Goal: Information Seeking & Learning: Compare options

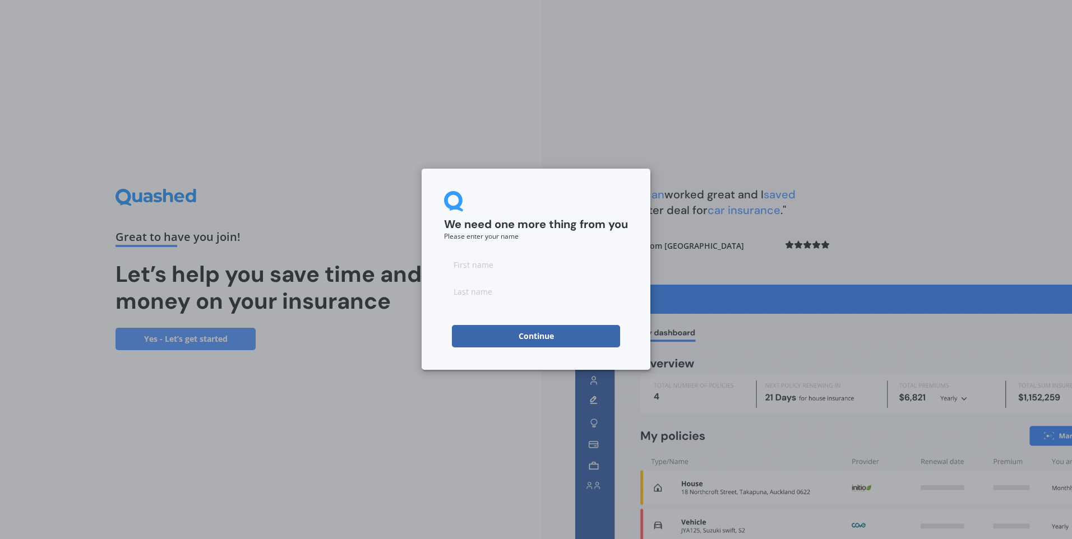
click at [494, 265] on input at bounding box center [536, 264] width 184 height 22
type input "[PERSON_NAME]"
click at [497, 329] on button "Continue" at bounding box center [536, 336] width 168 height 22
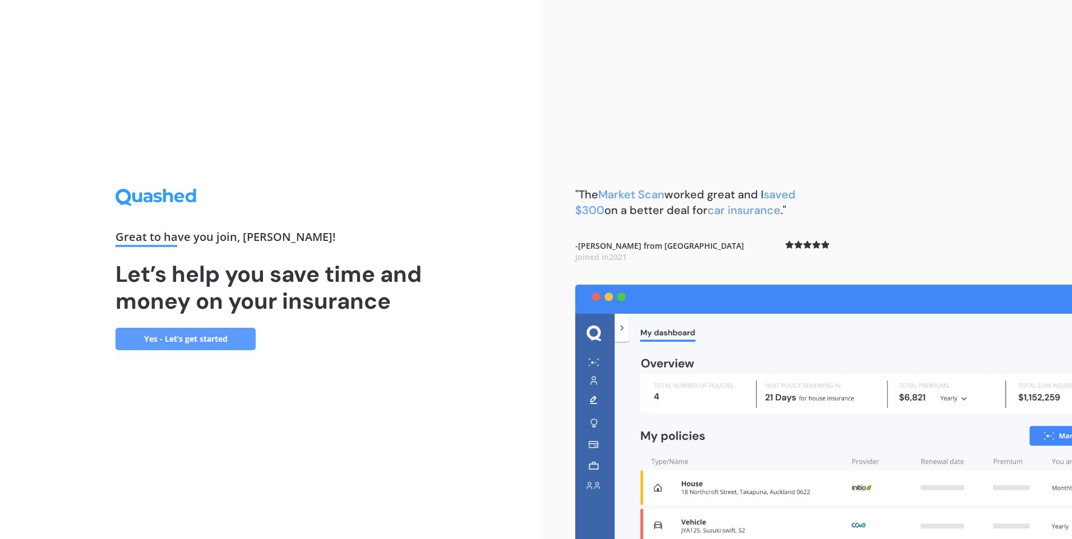
click at [182, 344] on link "Yes - Let’s get started" at bounding box center [185, 339] width 140 height 22
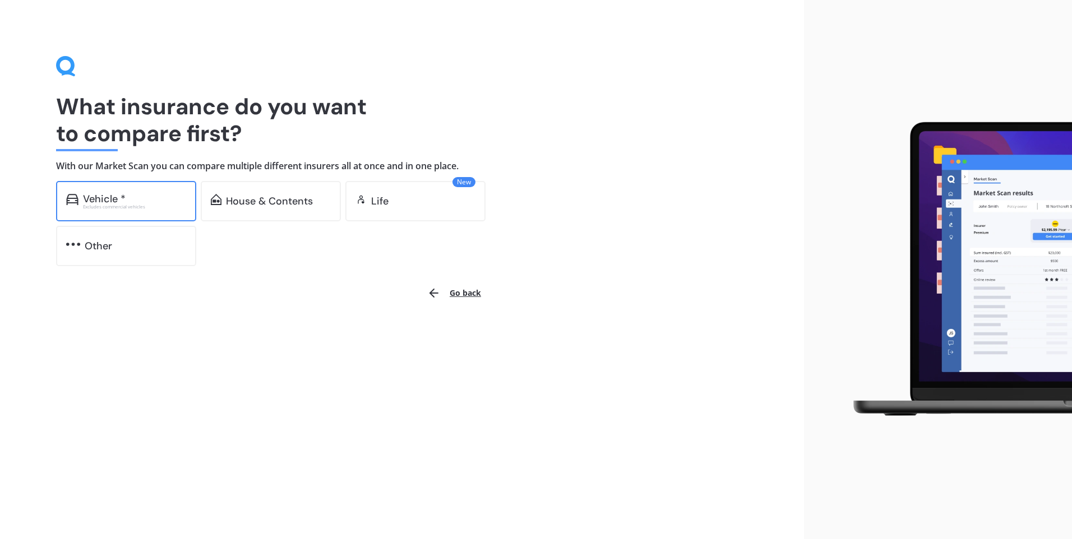
click at [149, 193] on div "Vehicle *" at bounding box center [134, 198] width 103 height 11
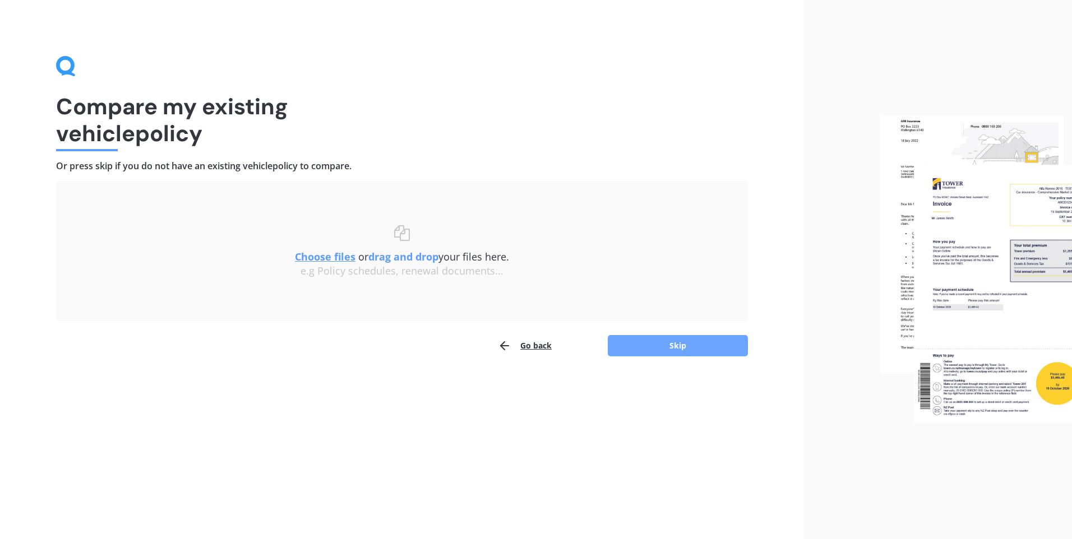
click at [670, 347] on button "Skip" at bounding box center [678, 345] width 140 height 21
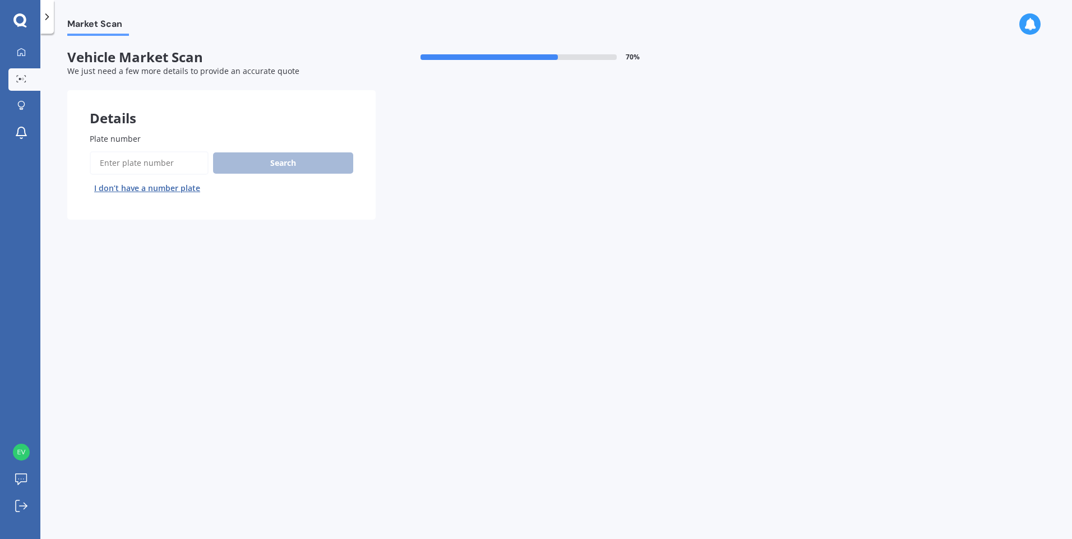
click at [137, 163] on input "Plate number" at bounding box center [149, 163] width 119 height 24
type input "kqj678"
click at [283, 169] on button "Search" at bounding box center [283, 162] width 140 height 21
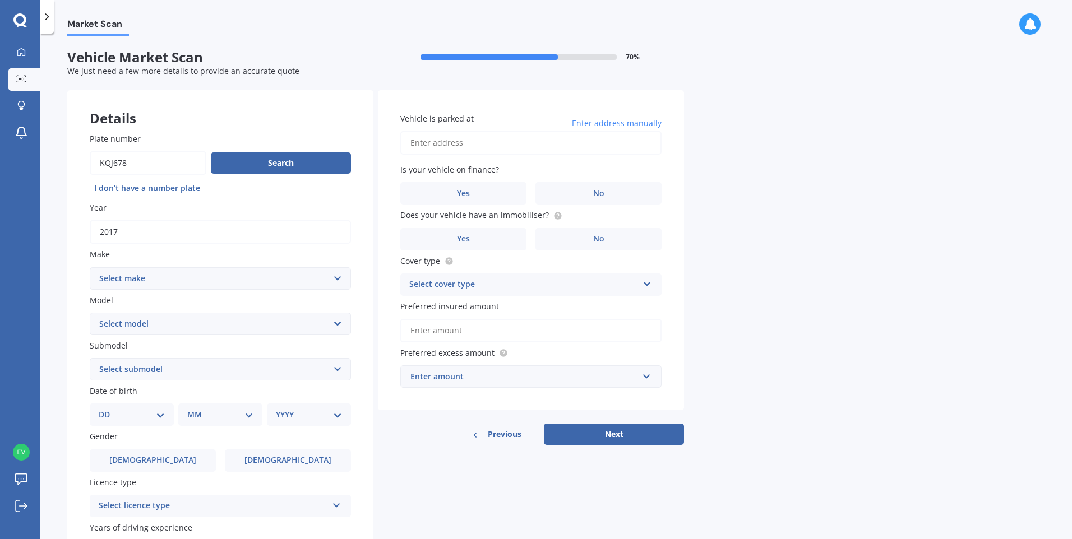
click at [186, 280] on select "Select make AC ALFA ROMEO ASTON [PERSON_NAME] AUDI AUSTIN BEDFORD Bentley BMW B…" at bounding box center [220, 278] width 261 height 22
select select "MITSUBISHI"
click at [90, 267] on select "Select make AC ALFA ROMEO ASTON [PERSON_NAME] AUDI AUSTIN BEDFORD Bentley BMW B…" at bounding box center [220, 278] width 261 height 22
click at [152, 323] on select "Select model 380 Airtrek Aspire ASX [PERSON_NAME] Challenger Challenger Diesel …" at bounding box center [220, 324] width 261 height 22
select select "PAJERO"
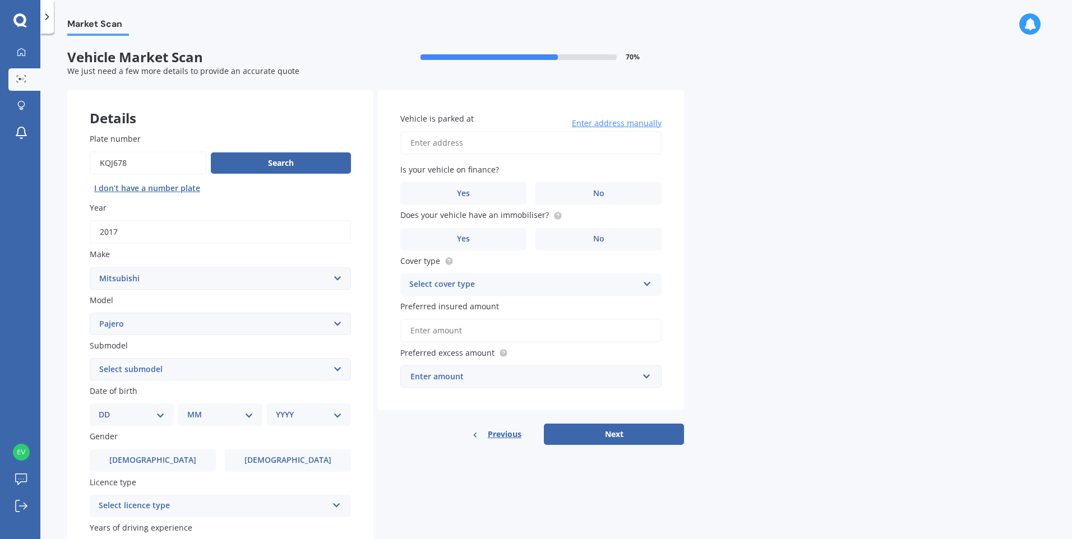
click at [90, 313] on select "Select model 380 Airtrek Aspire ASX [PERSON_NAME] Challenger Challenger Diesel …" at bounding box center [220, 324] width 261 height 22
click at [140, 371] on select "Select submodel (All other diesel) (All other petrol) Exceed 3.2 Turbo Diesel E…" at bounding box center [220, 369] width 261 height 22
select select "SPORT VRX"
click at [90, 358] on select "Select submodel (All other diesel) (All other petrol) Exceed 3.2 Turbo Diesel E…" at bounding box center [220, 369] width 261 height 22
click at [133, 418] on select "DD 01 02 03 04 05 06 07 08 09 10 11 12 13 14 15 16 17 18 19 20 21 22 23 24 25 2…" at bounding box center [132, 415] width 66 height 12
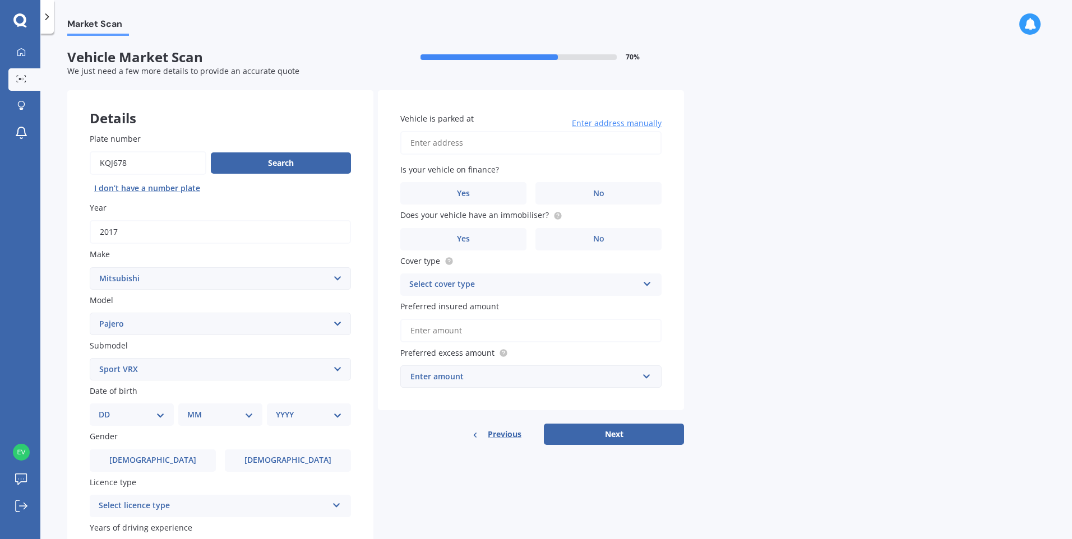
select select "15"
click at [108, 409] on select "DD 01 02 03 04 05 06 07 08 09 10 11 12 13 14 15 16 17 18 19 20 21 22 23 24 25 2…" at bounding box center [132, 415] width 66 height 12
click at [196, 413] on select "MM 01 02 03 04 05 06 07 08 09 10 11 12" at bounding box center [223, 415] width 62 height 12
select select "10"
click at [192, 409] on select "MM 01 02 03 04 05 06 07 08 09 10 11 12" at bounding box center [223, 415] width 62 height 12
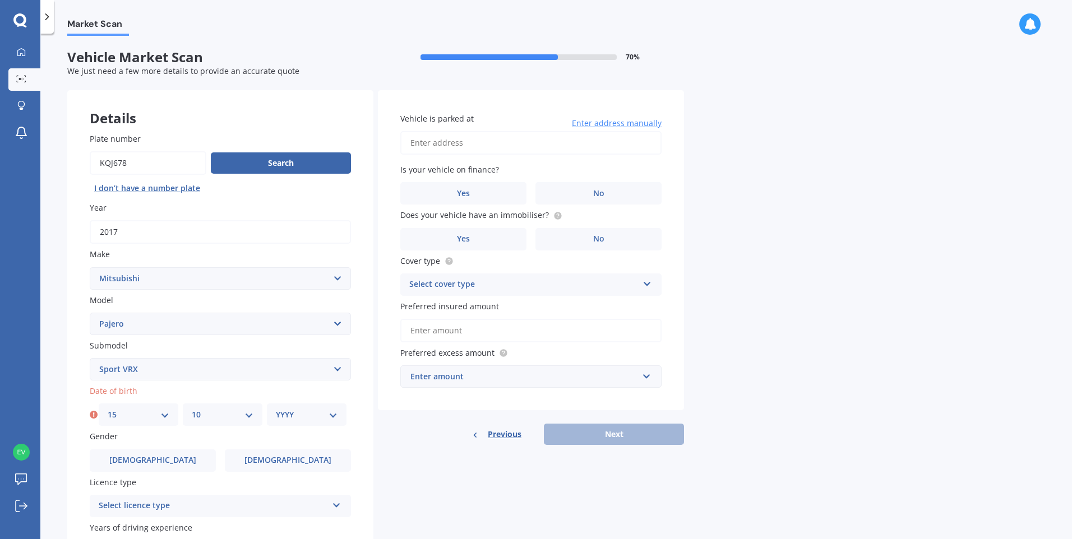
click at [284, 414] on select "YYYY 2025 2024 2023 2022 2021 2020 2019 2018 2017 2016 2015 2014 2013 2012 2011…" at bounding box center [307, 415] width 62 height 12
select select "1975"
click at [276, 409] on select "YYYY 2025 2024 2023 2022 2021 2020 2019 2018 2017 2016 2015 2014 2013 2012 2011…" at bounding box center [307, 415] width 62 height 12
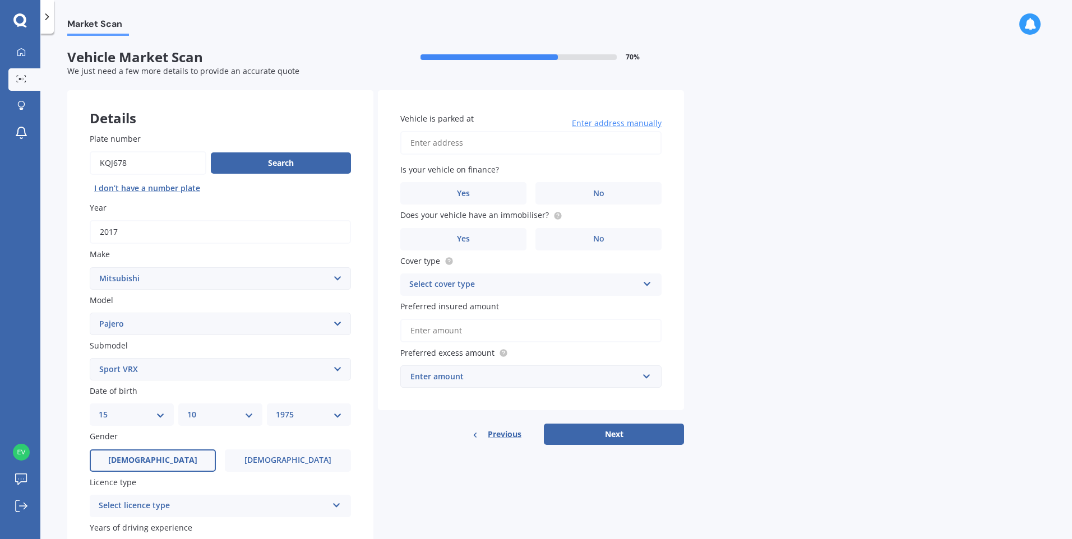
click at [141, 460] on label "[DEMOGRAPHIC_DATA]" at bounding box center [153, 461] width 126 height 22
click at [0, 0] on input "[DEMOGRAPHIC_DATA]" at bounding box center [0, 0] width 0 height 0
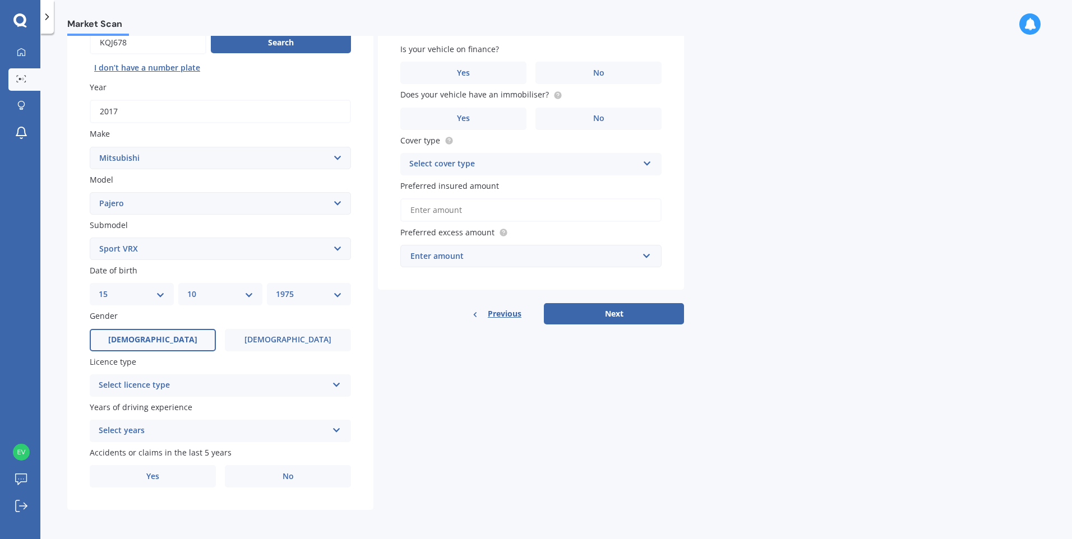
click at [149, 386] on div "Select licence type" at bounding box center [213, 385] width 229 height 13
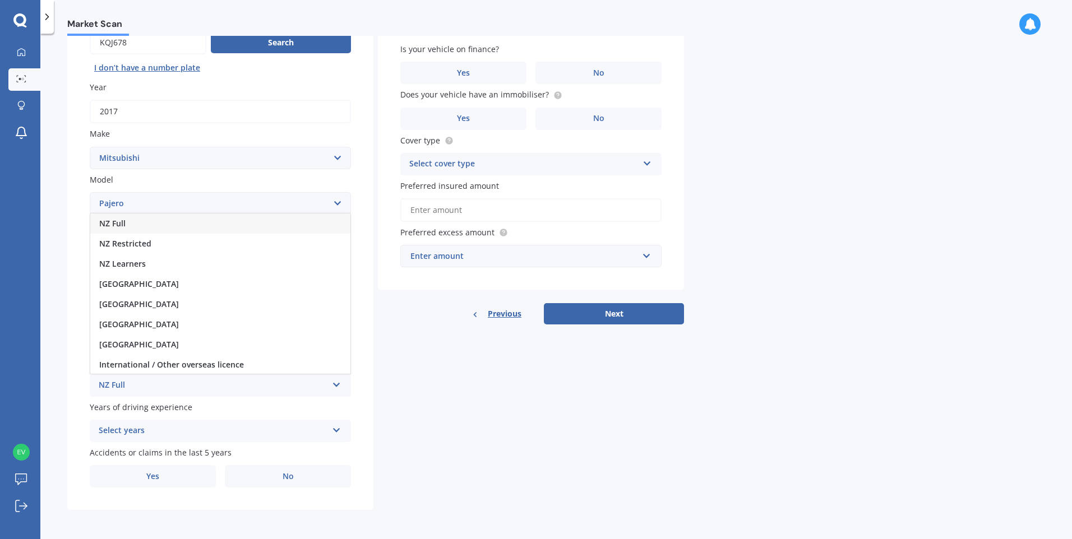
click at [119, 221] on span "NZ Full" at bounding box center [112, 223] width 26 height 11
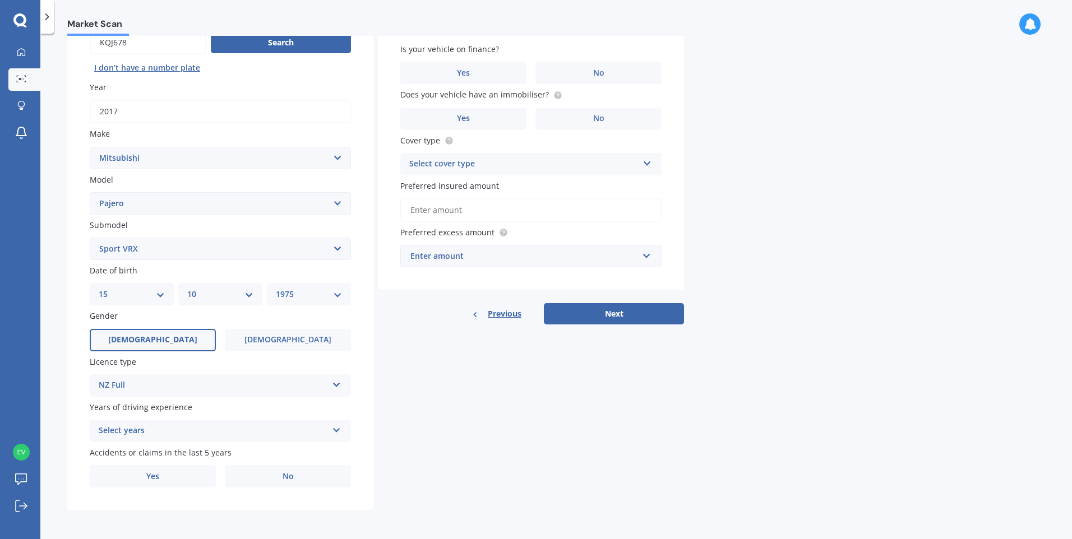
click at [141, 437] on div "Select years" at bounding box center [213, 430] width 229 height 13
click at [123, 330] on span "5 or more years" at bounding box center [129, 328] width 61 height 11
click at [279, 483] on label "No" at bounding box center [288, 476] width 126 height 22
click at [0, 0] on input "No" at bounding box center [0, 0] width 0 height 0
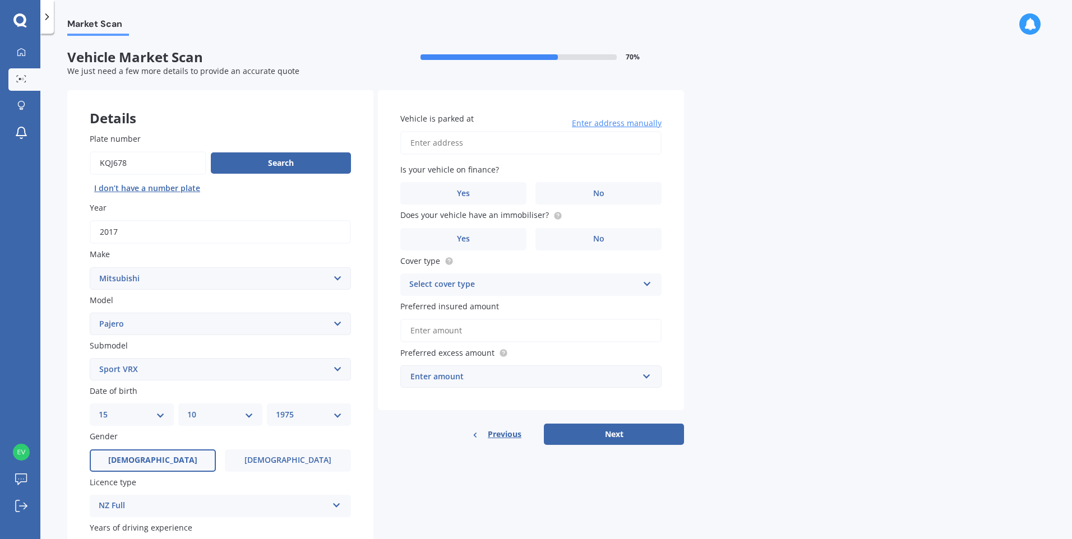
click at [459, 141] on input "Vehicle is parked at" at bounding box center [530, 143] width 261 height 24
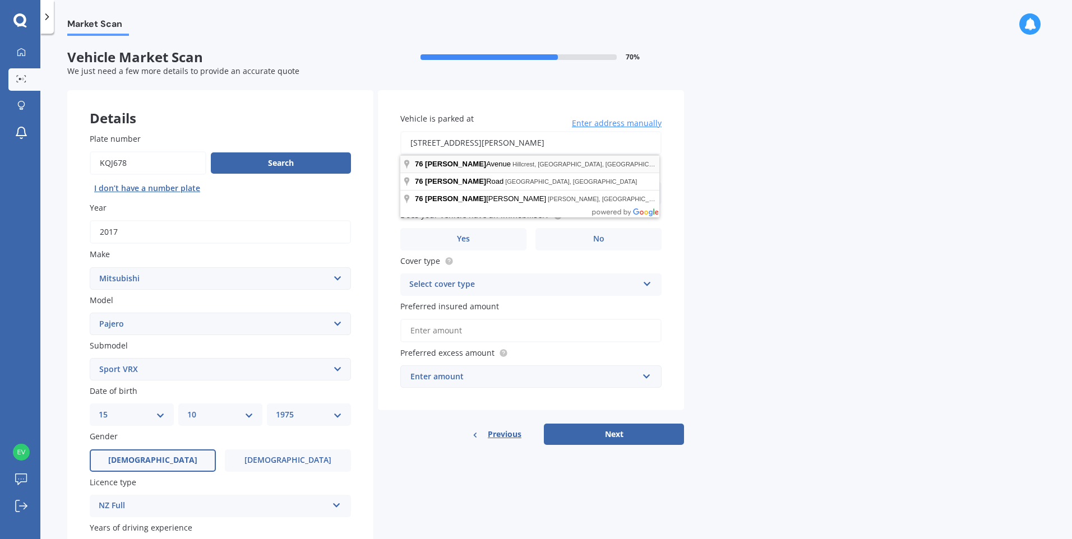
type input "[STREET_ADDRESS][PERSON_NAME]"
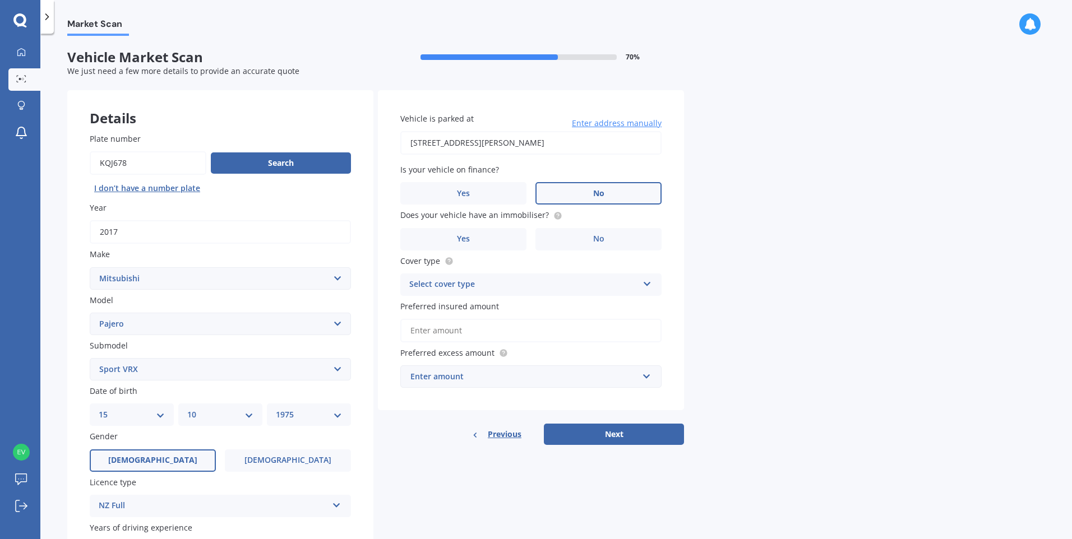
click at [571, 198] on label "No" at bounding box center [598, 193] width 126 height 22
click at [0, 0] on input "No" at bounding box center [0, 0] width 0 height 0
click at [569, 242] on label "No" at bounding box center [598, 239] width 126 height 22
click at [0, 0] on input "No" at bounding box center [0, 0] width 0 height 0
click at [505, 287] on div "Select cover type" at bounding box center [523, 284] width 229 height 13
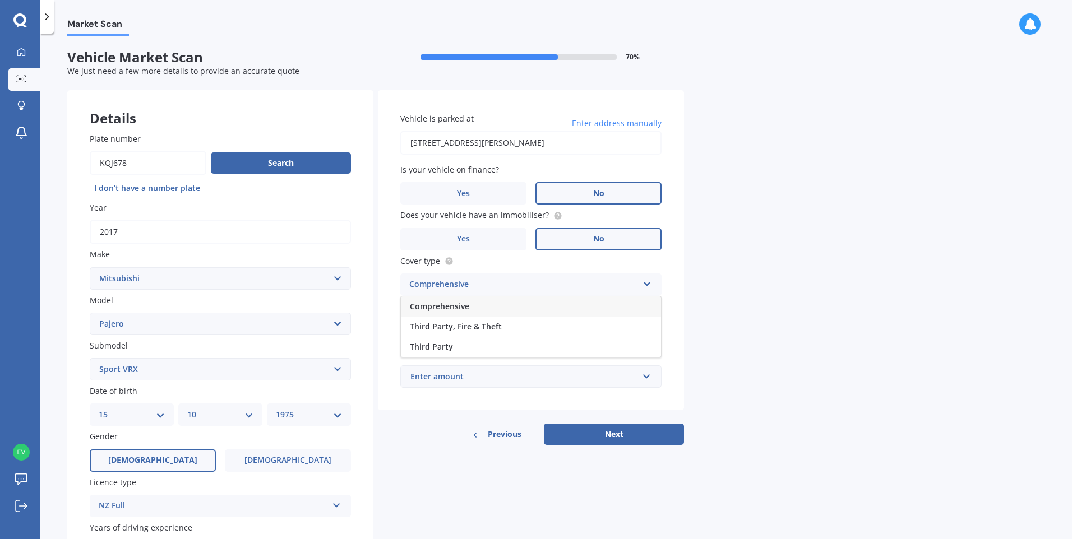
click at [456, 311] on span "Comprehensive" at bounding box center [439, 306] width 59 height 11
click at [438, 335] on input "Preferred insured amount" at bounding box center [530, 331] width 261 height 24
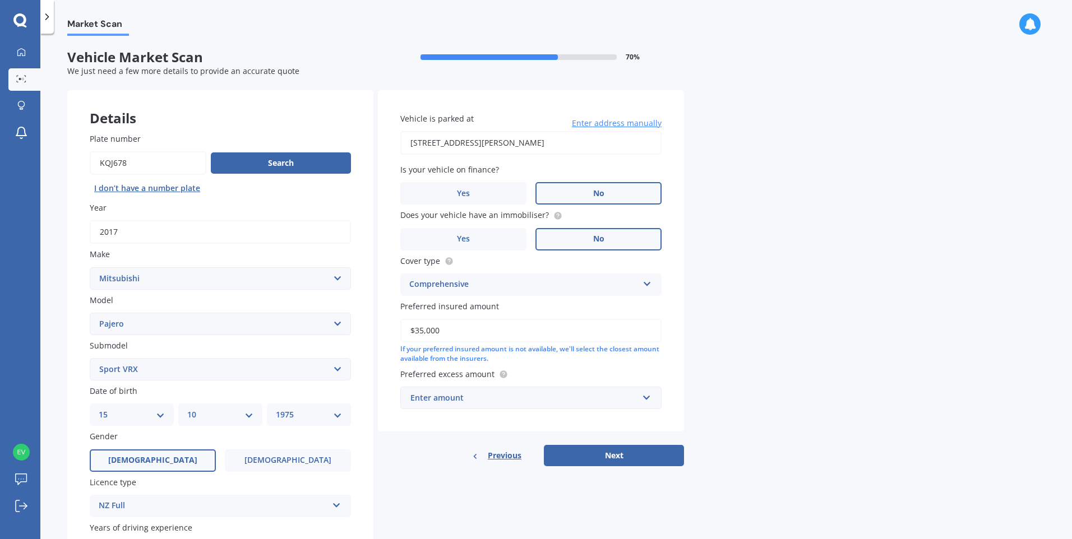
type input "$35,000"
click at [455, 400] on div "Enter amount" at bounding box center [524, 398] width 228 height 12
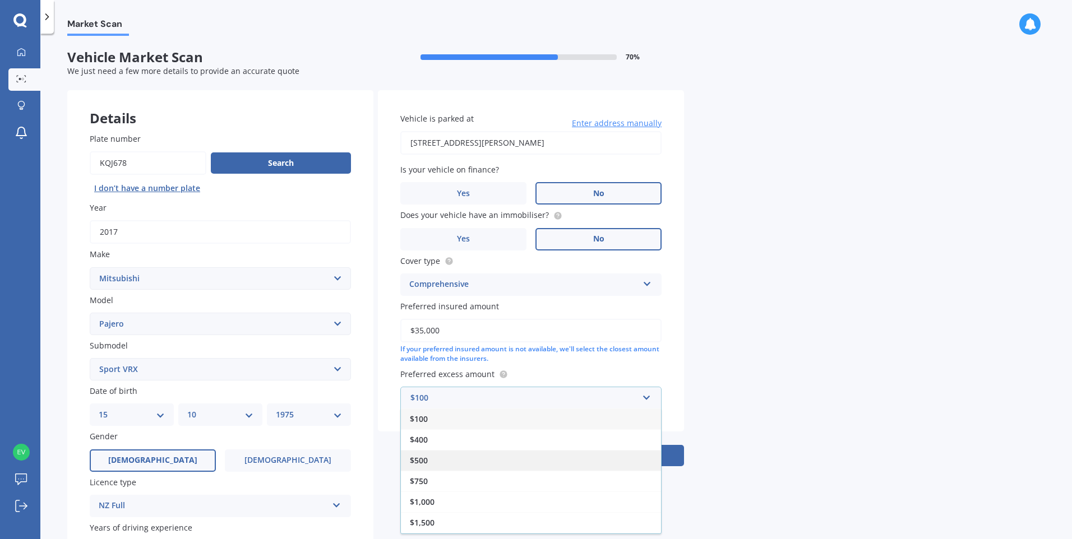
click at [432, 466] on div "$500" at bounding box center [531, 460] width 260 height 21
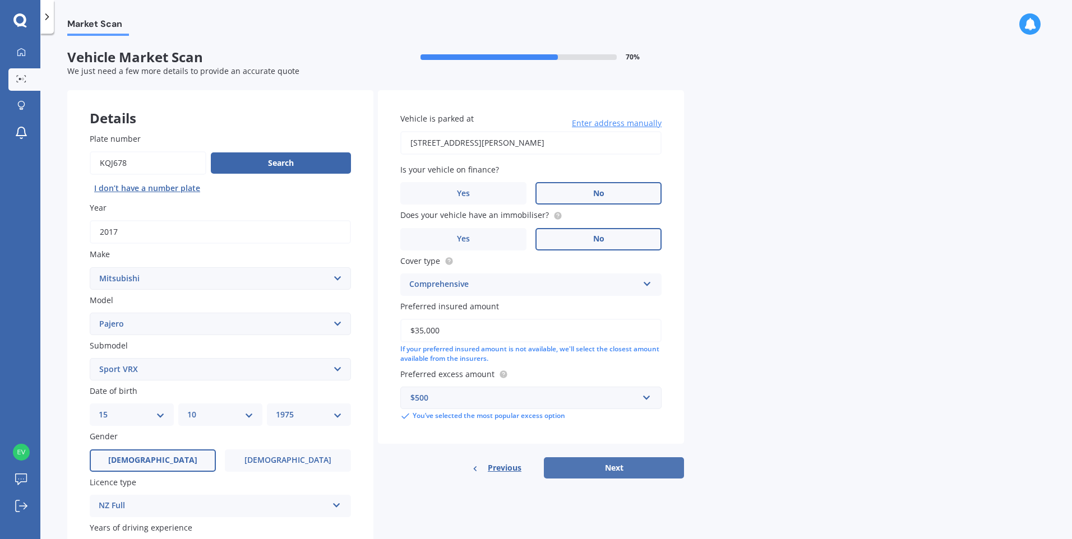
click at [590, 469] on button "Next" at bounding box center [614, 467] width 140 height 21
select select "15"
select select "10"
select select "1975"
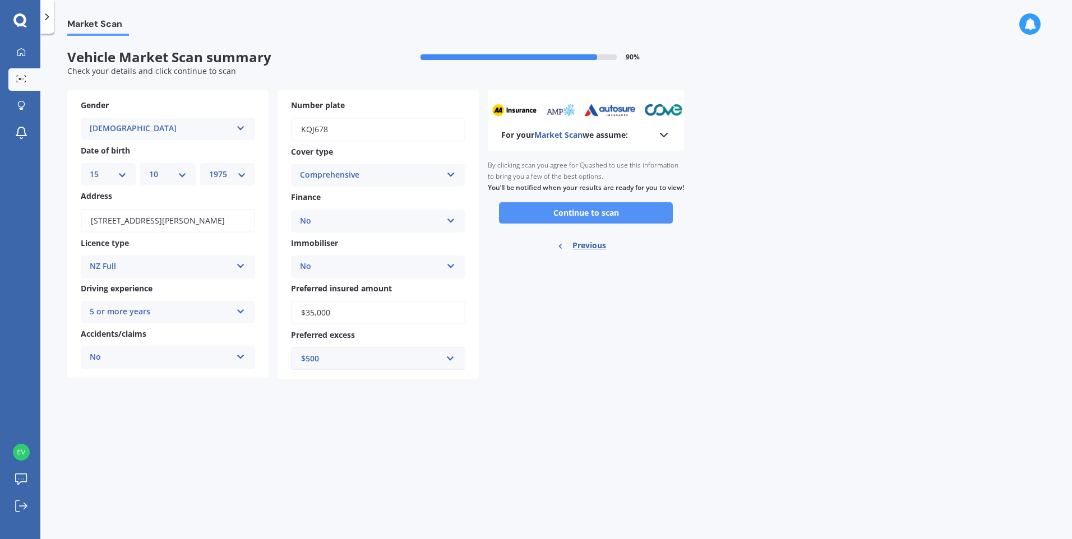
click at [564, 219] on button "Continue to scan" at bounding box center [586, 212] width 174 height 21
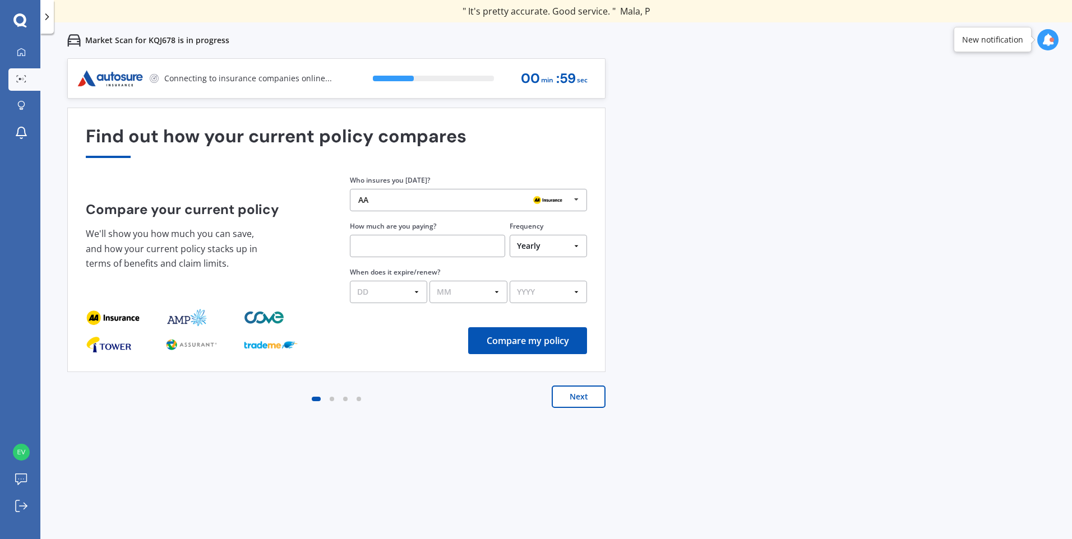
click at [584, 399] on button "Next" at bounding box center [579, 397] width 54 height 22
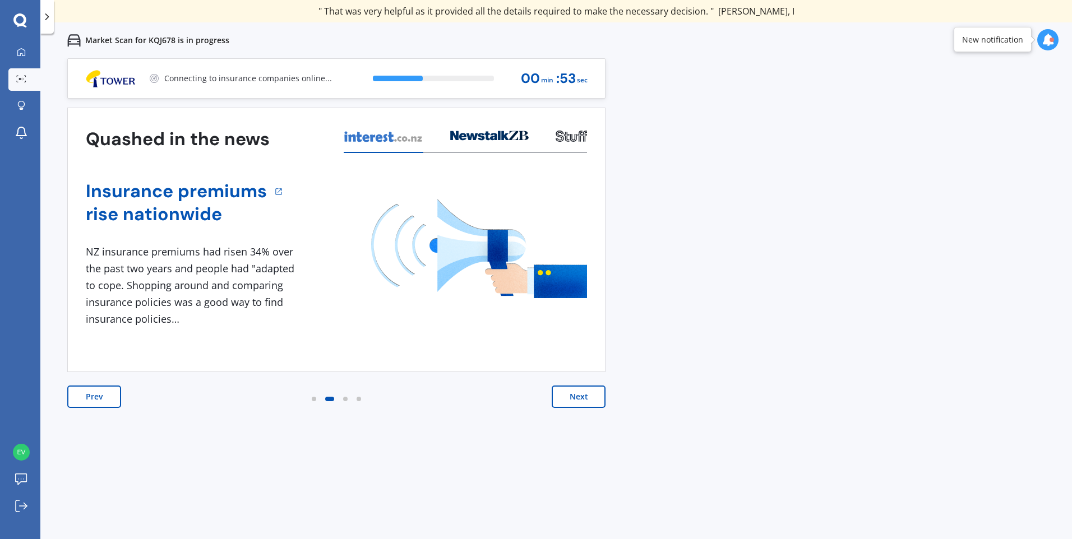
click at [581, 397] on button "Next" at bounding box center [579, 397] width 54 height 22
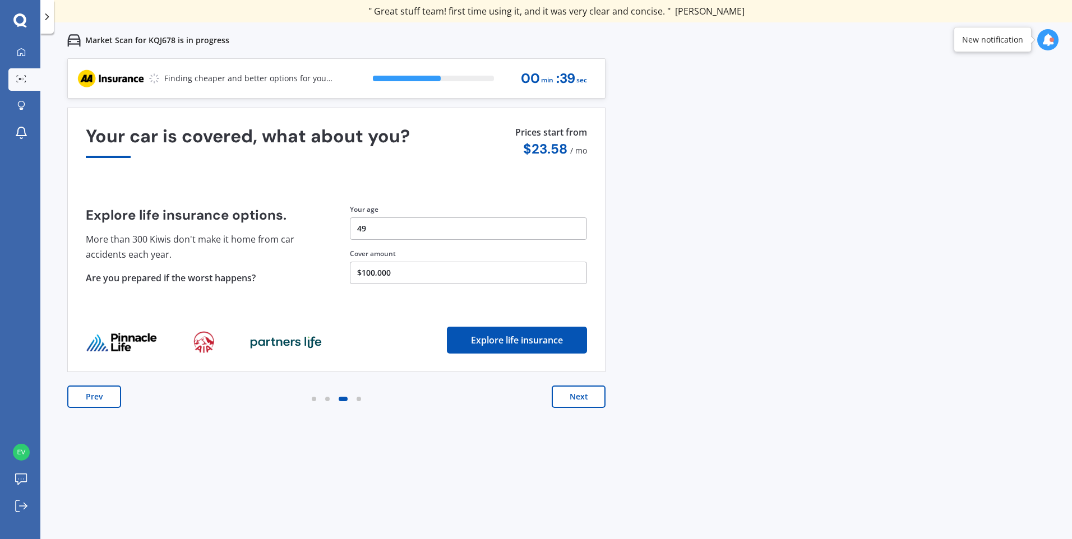
click at [575, 397] on button "Next" at bounding box center [579, 397] width 54 height 22
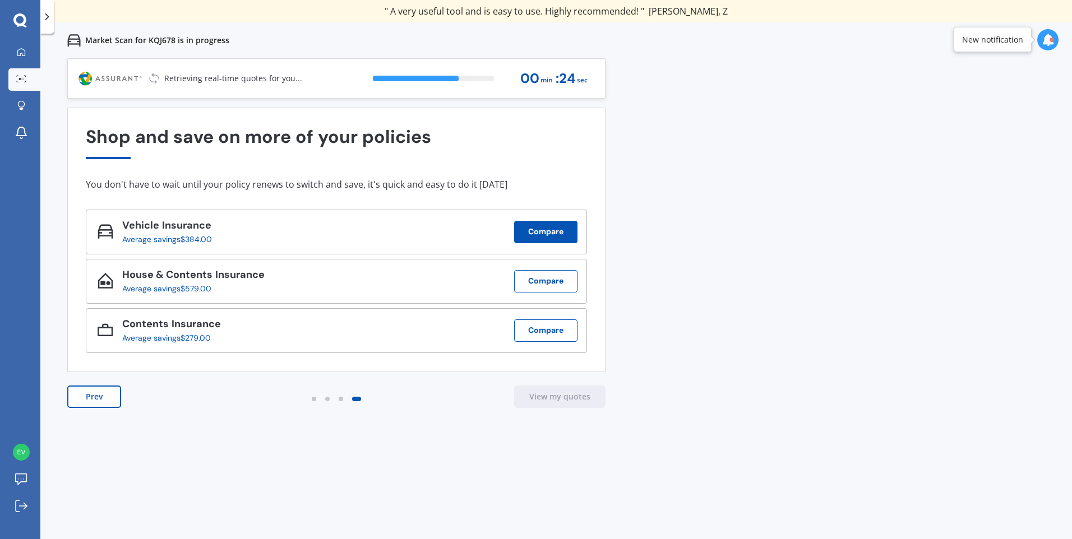
click at [549, 229] on button "Compare" at bounding box center [545, 232] width 63 height 22
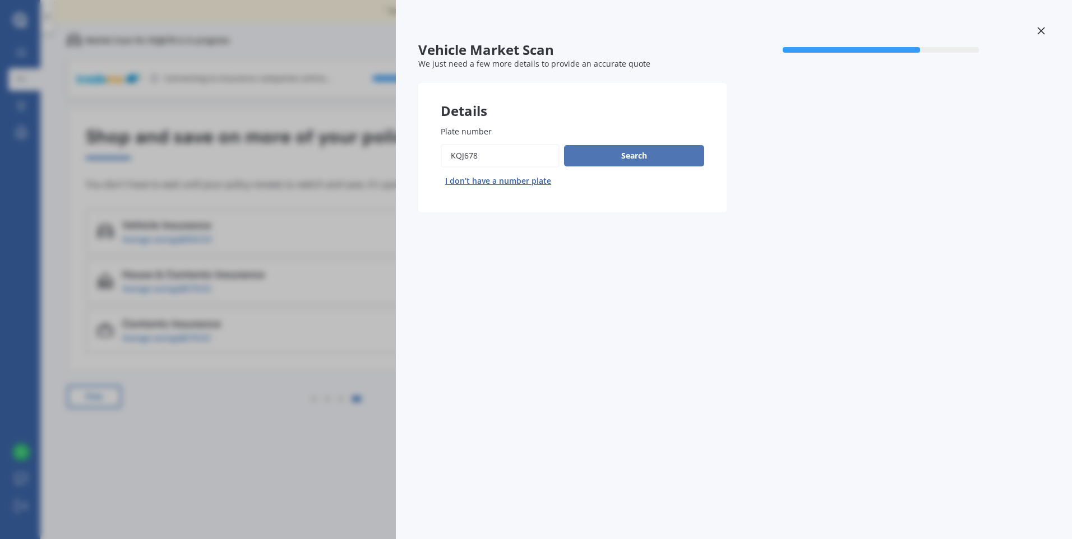
click at [626, 159] on button "Search" at bounding box center [634, 155] width 140 height 21
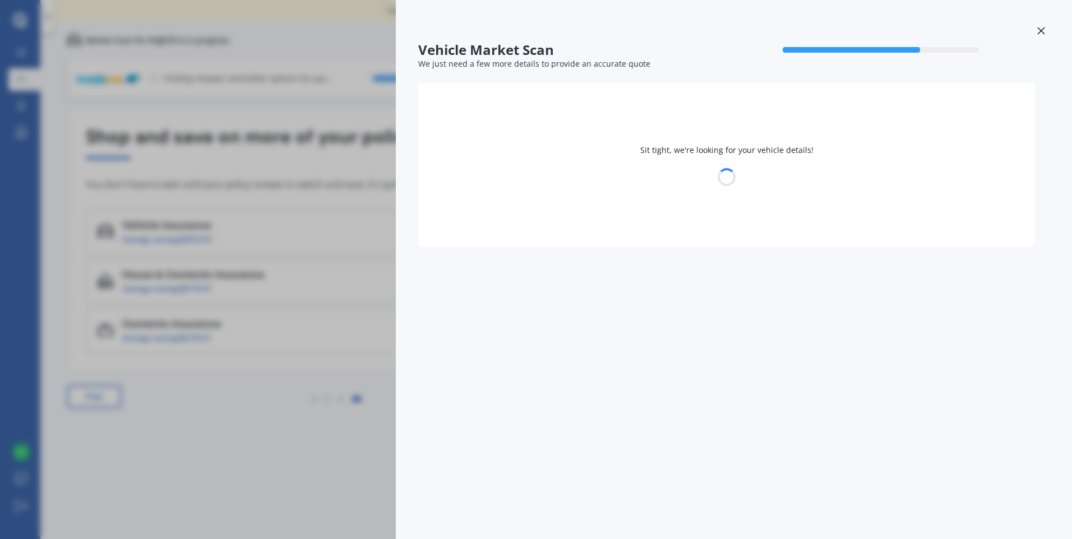
select select "15"
select select "10"
select select "1975"
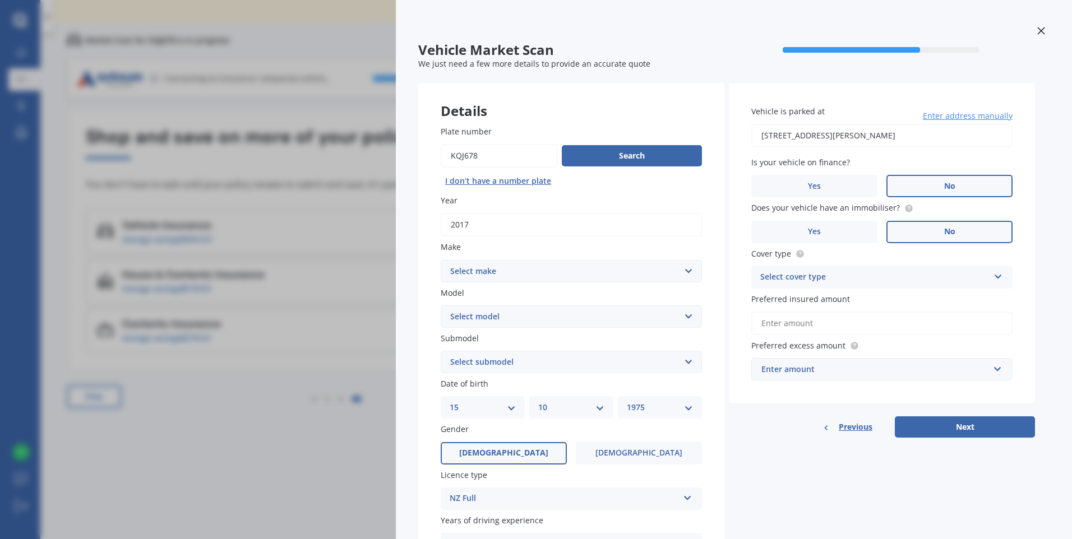
click at [501, 270] on select "Select make AC ALFA ROMEO ASTON [PERSON_NAME] AUDI AUSTIN BEDFORD Bentley BMW B…" at bounding box center [571, 271] width 261 height 22
select select "MITSUBISHI"
click at [441, 260] on select "Select make AC ALFA ROMEO ASTON [PERSON_NAME] AUDI AUSTIN BEDFORD Bentley BMW B…" at bounding box center [571, 271] width 261 height 22
click at [474, 320] on select "Select model 380 Airtrek Aspire ASX [PERSON_NAME] Challenger Challenger Diesel …" at bounding box center [571, 317] width 261 height 22
select select "PAJERO"
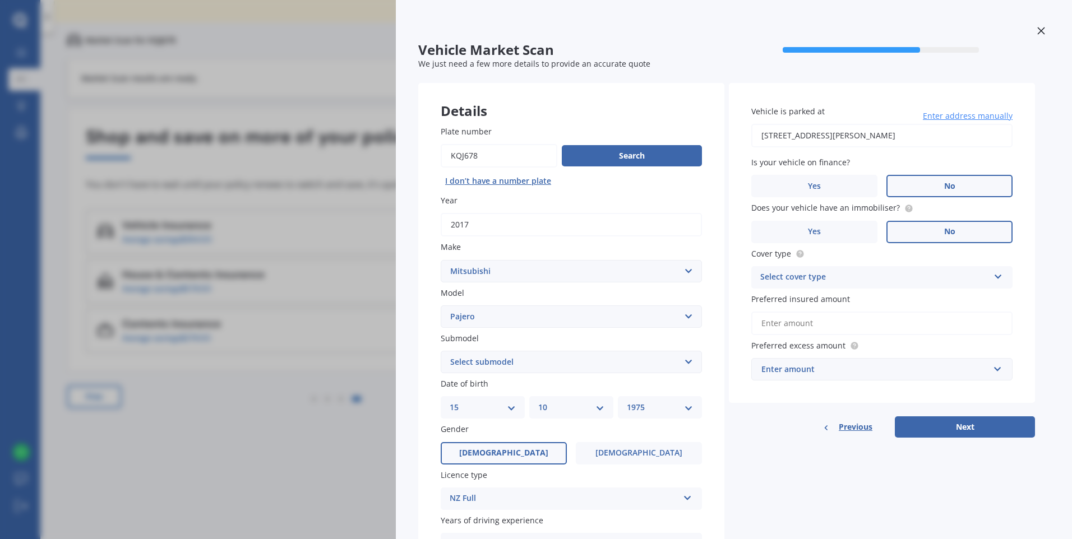
click at [441, 306] on select "Select model 380 Airtrek Aspire ASX [PERSON_NAME] Challenger Challenger Diesel …" at bounding box center [571, 317] width 261 height 22
click at [457, 360] on select "Select submodel (All other diesel) (All other petrol) Exceed 3.2 Turbo Diesel E…" at bounding box center [571, 362] width 261 height 22
select select "SPORT VRX"
click at [441, 351] on select "Select submodel (All other diesel) (All other petrol) Exceed 3.2 Turbo Diesel E…" at bounding box center [571, 362] width 261 height 22
click at [943, 427] on button "Next" at bounding box center [965, 426] width 140 height 21
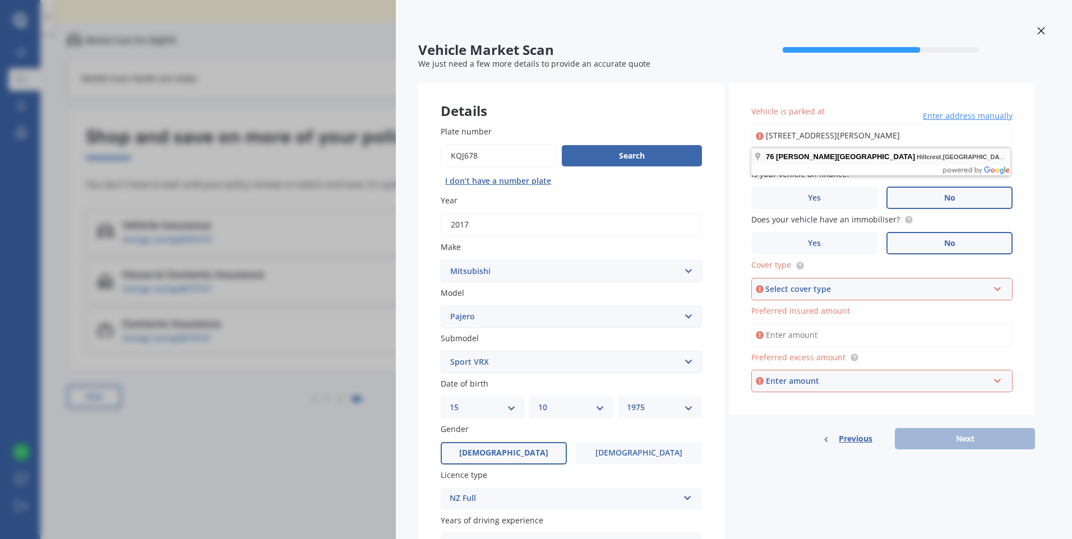
type input "[STREET_ADDRESS][PERSON_NAME]"
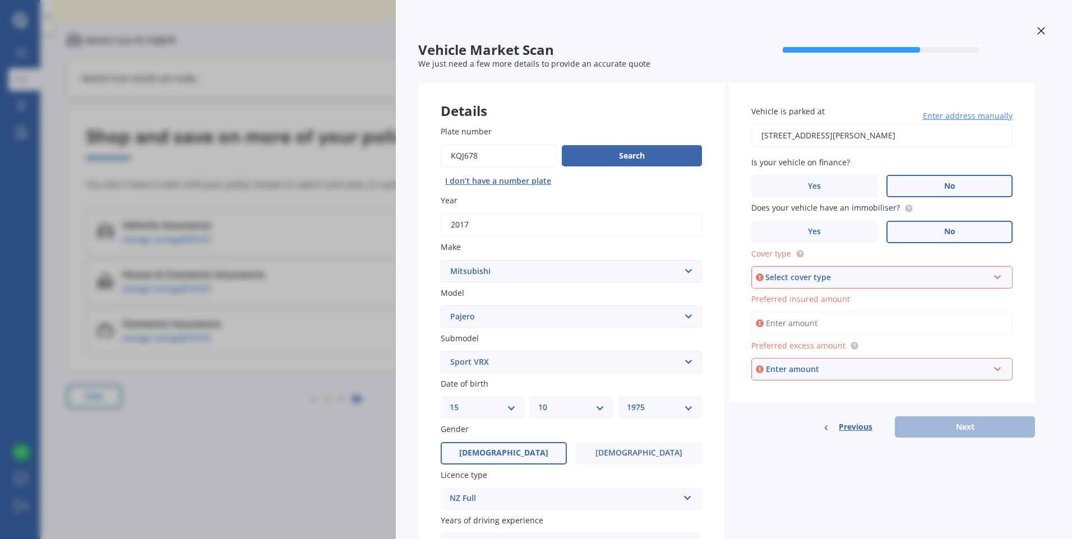
click at [820, 276] on div "Select cover type" at bounding box center [876, 277] width 223 height 12
click at [795, 299] on span "Comprehensive" at bounding box center [790, 298] width 59 height 11
click at [775, 324] on input "Preferred insured amount" at bounding box center [881, 324] width 261 height 24
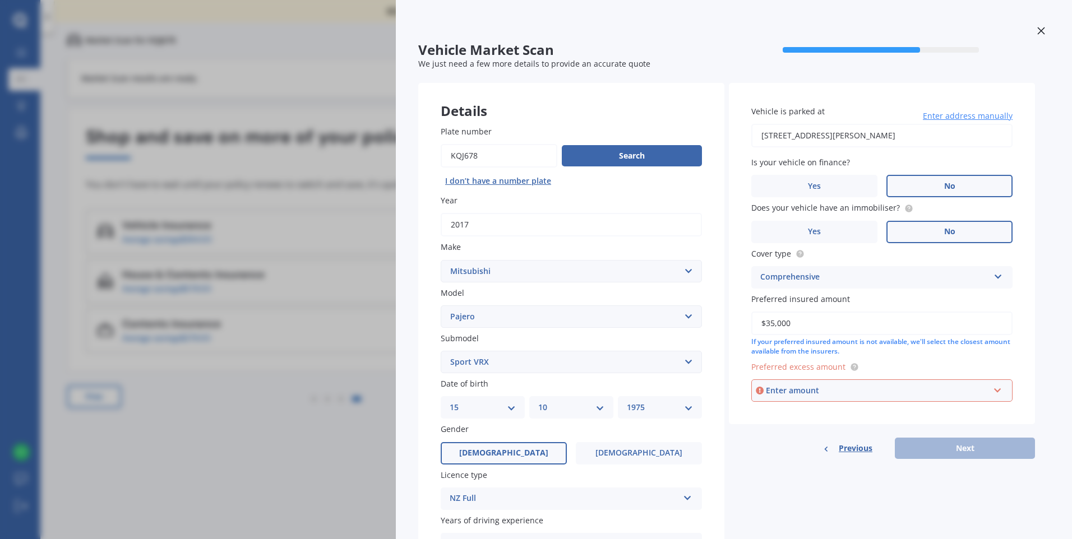
type input "$35,000"
click at [820, 392] on div "Enter amount" at bounding box center [877, 391] width 223 height 12
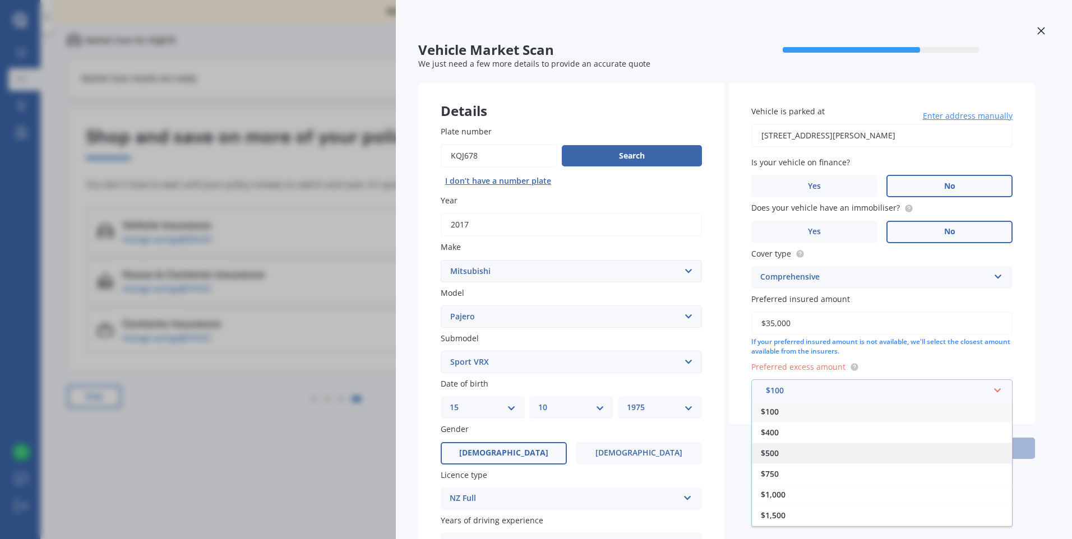
click at [771, 455] on span "$500" at bounding box center [770, 453] width 18 height 11
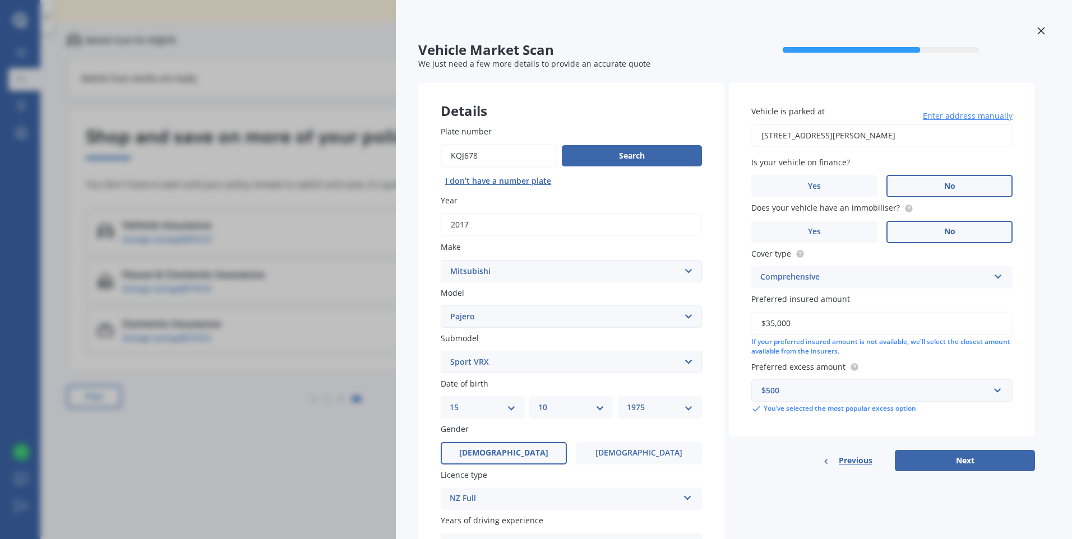
click at [952, 459] on button "Next" at bounding box center [965, 460] width 140 height 21
select select "15"
select select "10"
select select "1975"
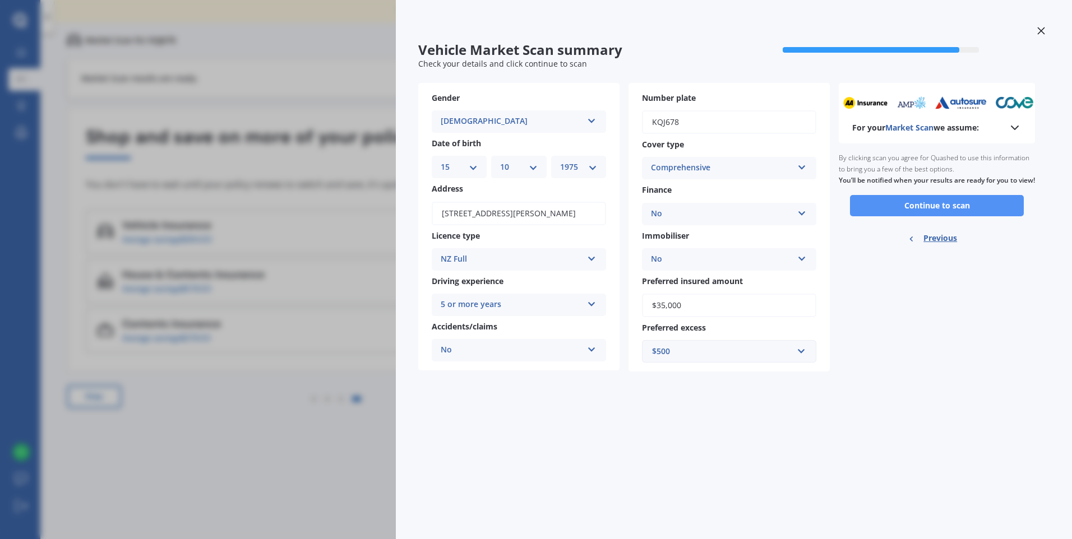
click at [903, 216] on button "Continue to scan" at bounding box center [937, 205] width 174 height 21
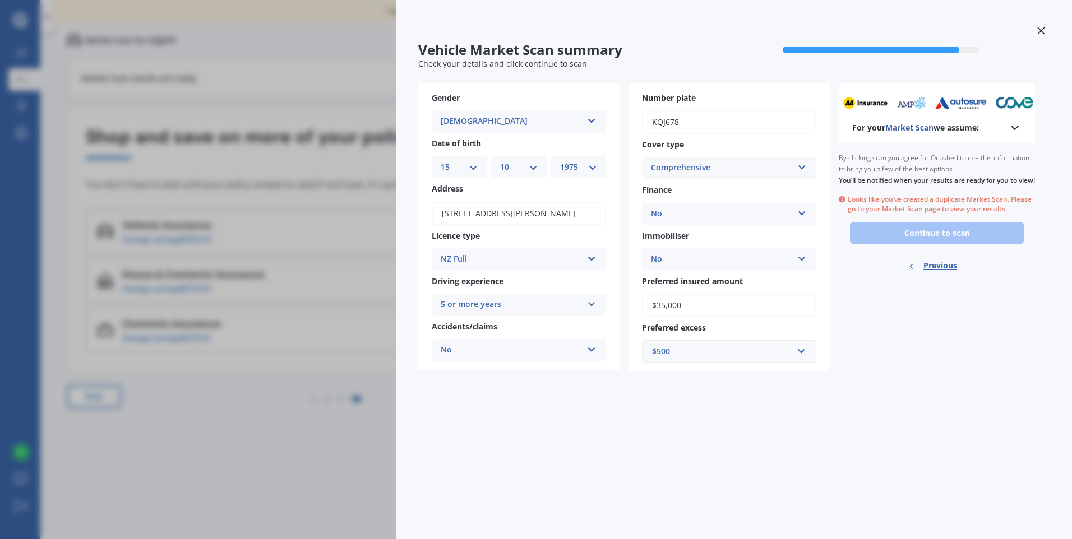
click at [940, 274] on span "Previous" at bounding box center [940, 265] width 34 height 17
select select "MITSUBISHI"
select select "PAJERO"
select select "SPORT VRX"
select select "15"
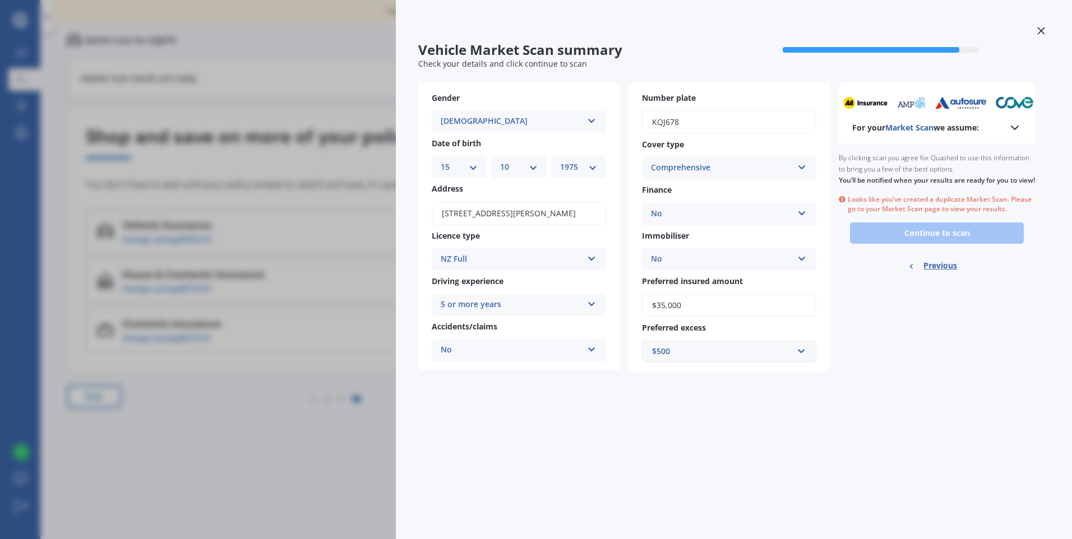
select select "10"
select select "1975"
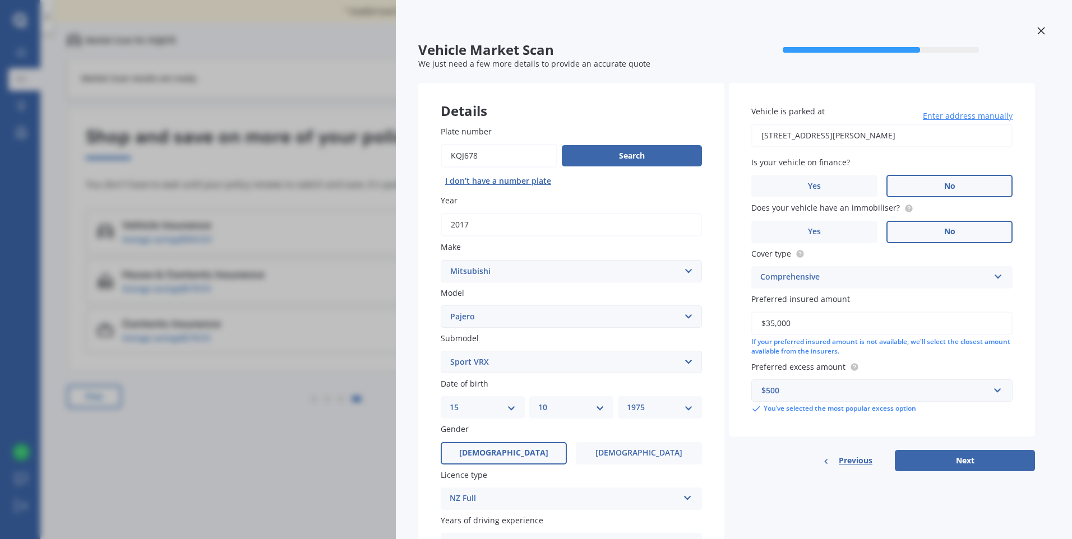
click at [858, 457] on span "Previous" at bounding box center [856, 460] width 34 height 17
click at [851, 459] on span "Previous" at bounding box center [856, 460] width 34 height 17
click at [1038, 30] on icon at bounding box center [1041, 31] width 8 height 8
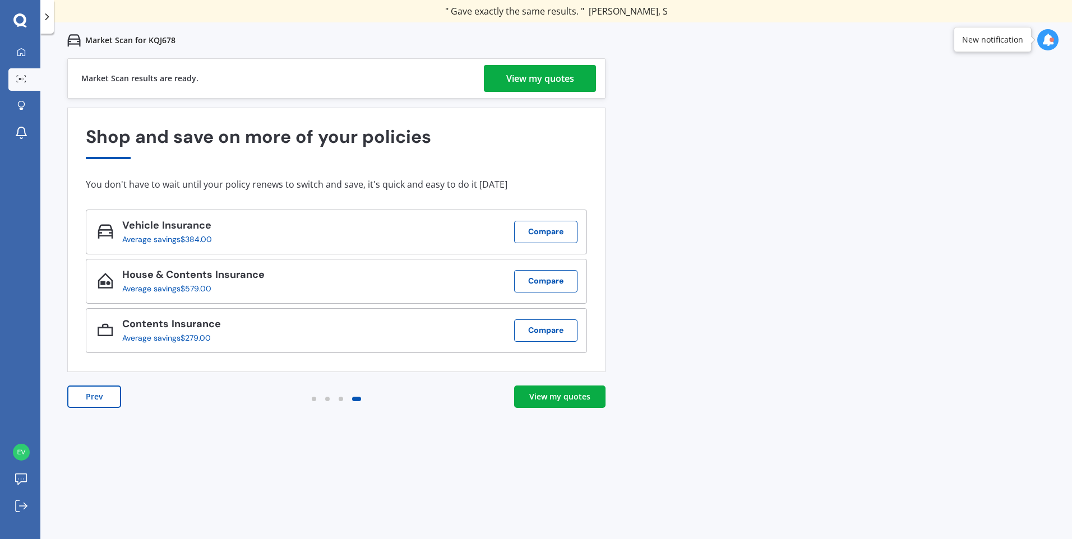
click at [537, 85] on div "View my quotes" at bounding box center [540, 78] width 68 height 27
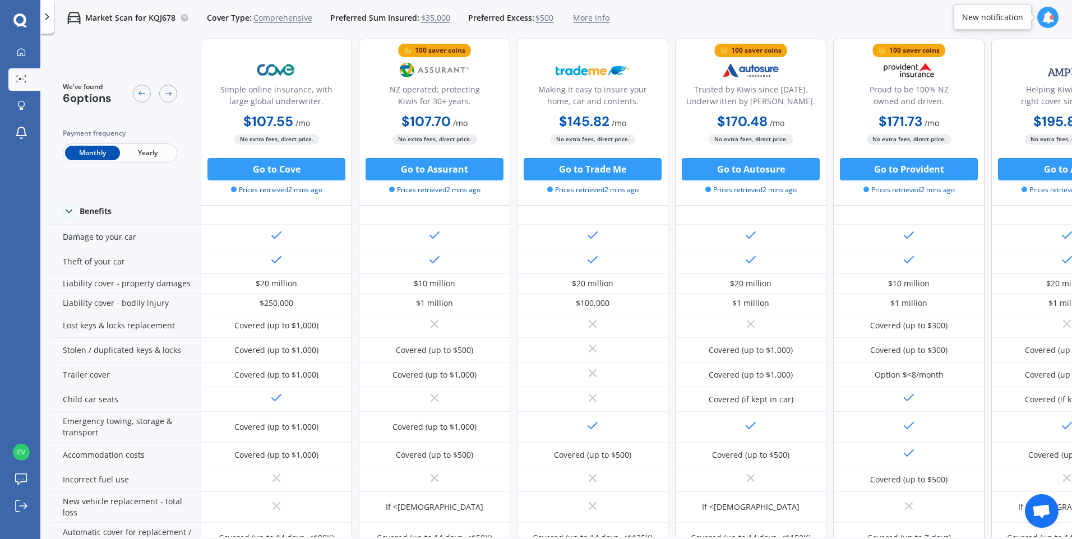
scroll to position [112, 0]
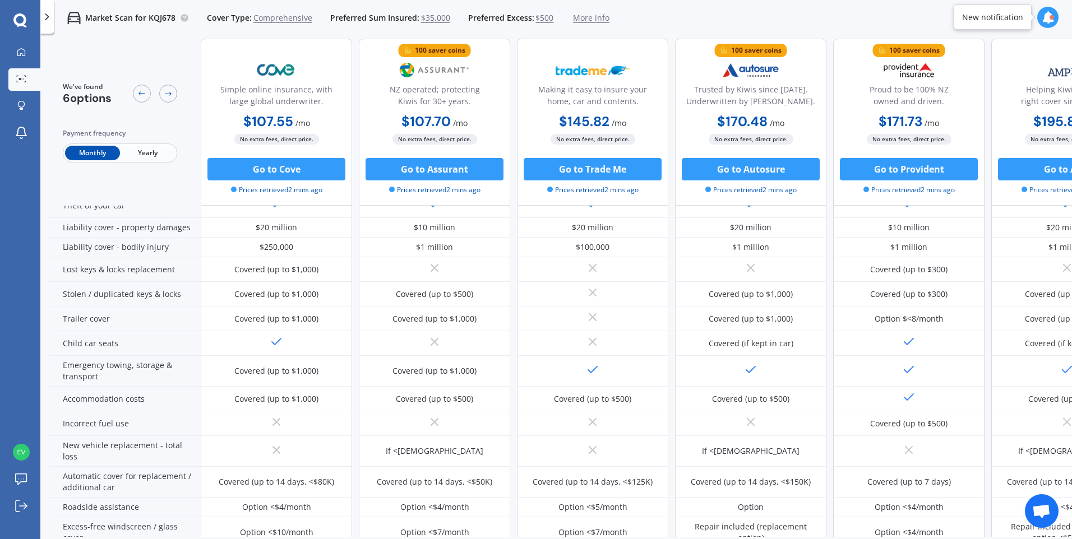
click at [141, 153] on span "Yearly" at bounding box center [147, 153] width 55 height 15
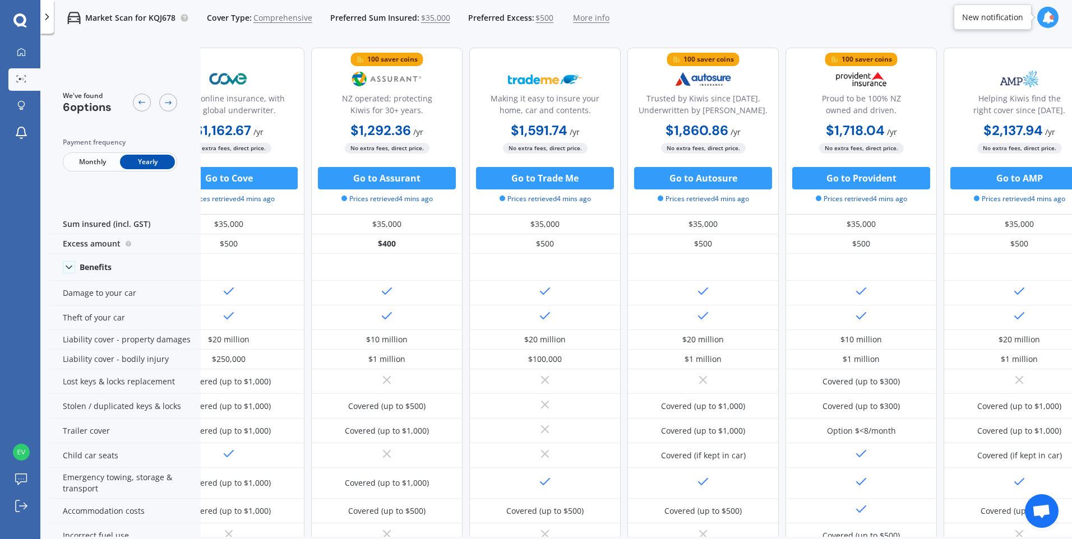
scroll to position [0, 76]
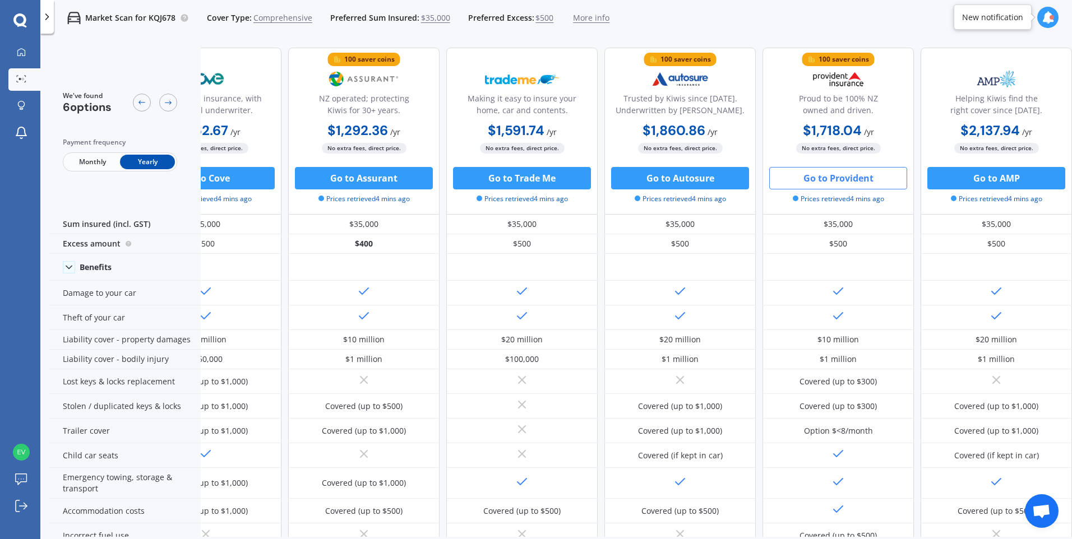
click at [828, 179] on button "Go to Provident" at bounding box center [838, 178] width 138 height 22
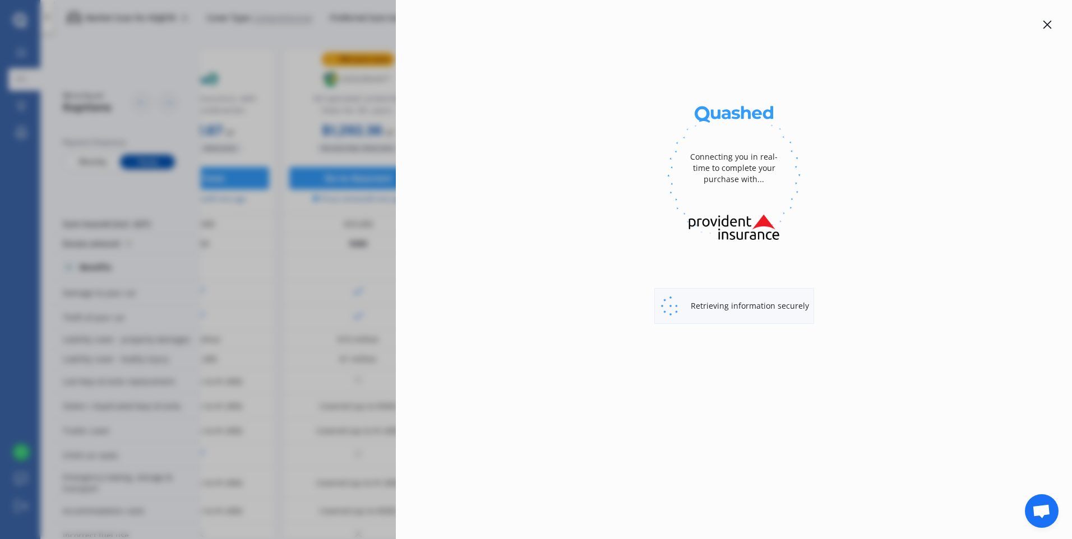
select select "full"
select select "[STREET_ADDRESS][PERSON_NAME]"
select select "MITSUBISHI"
select select "PAJERO"
select select "NO"
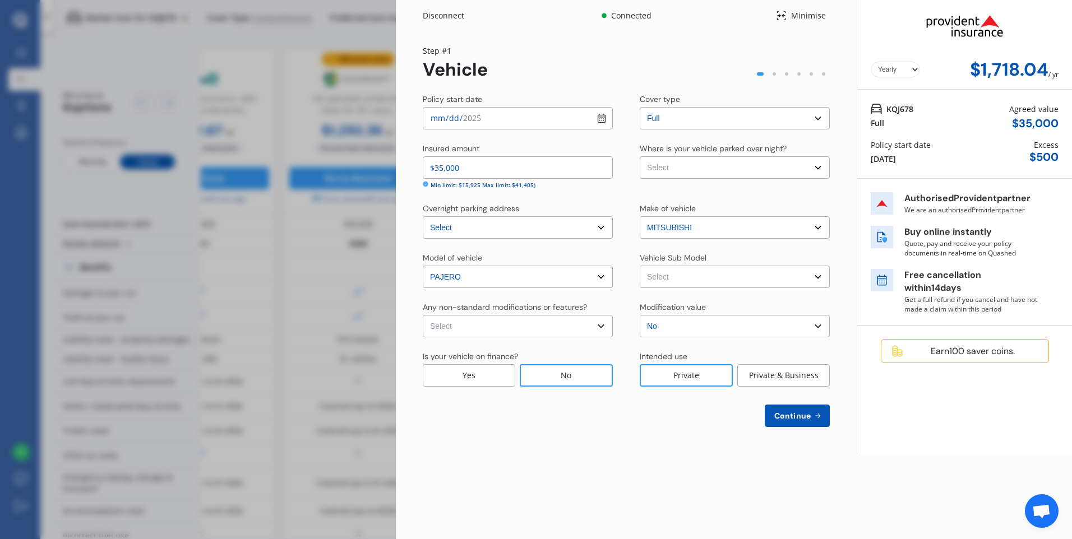
click at [286, 51] on div "Disconnect Connected Minimise Yearly Monthly $1,718.04 / yr Step # 1 Vehicle Po…" at bounding box center [536, 269] width 1072 height 539
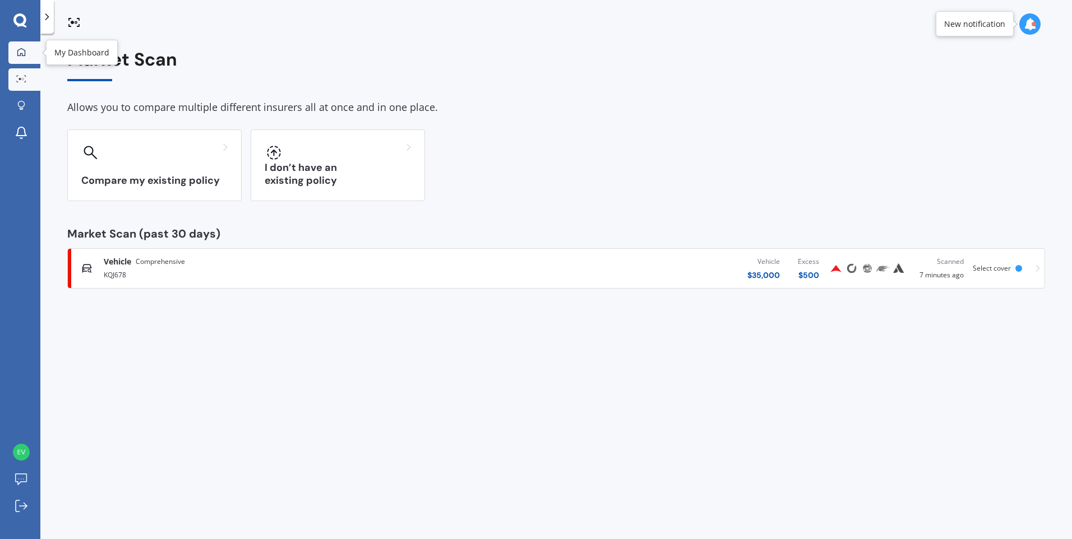
click at [22, 53] on icon at bounding box center [21, 52] width 9 height 9
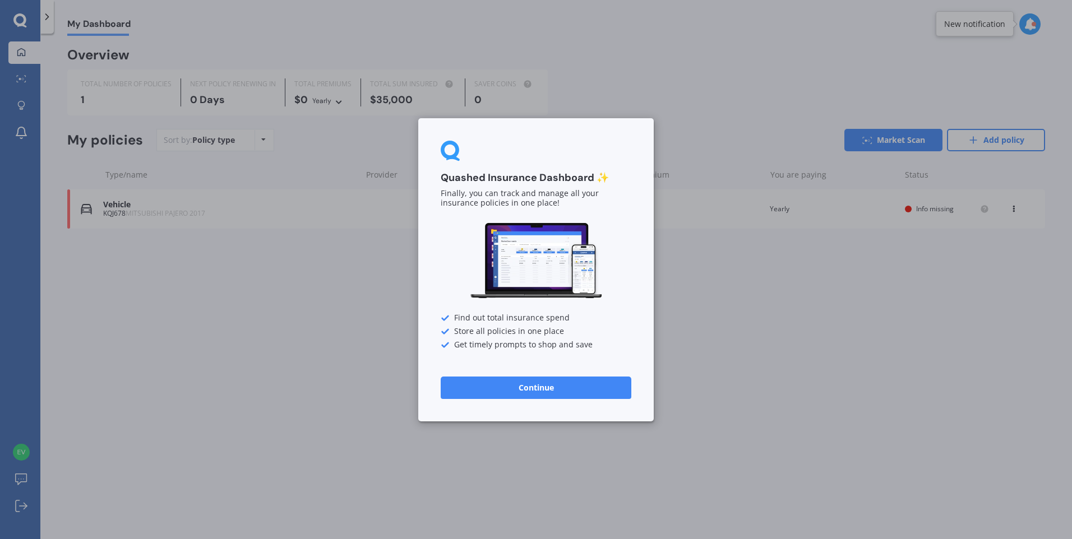
click at [564, 387] on button "Continue" at bounding box center [536, 387] width 191 height 22
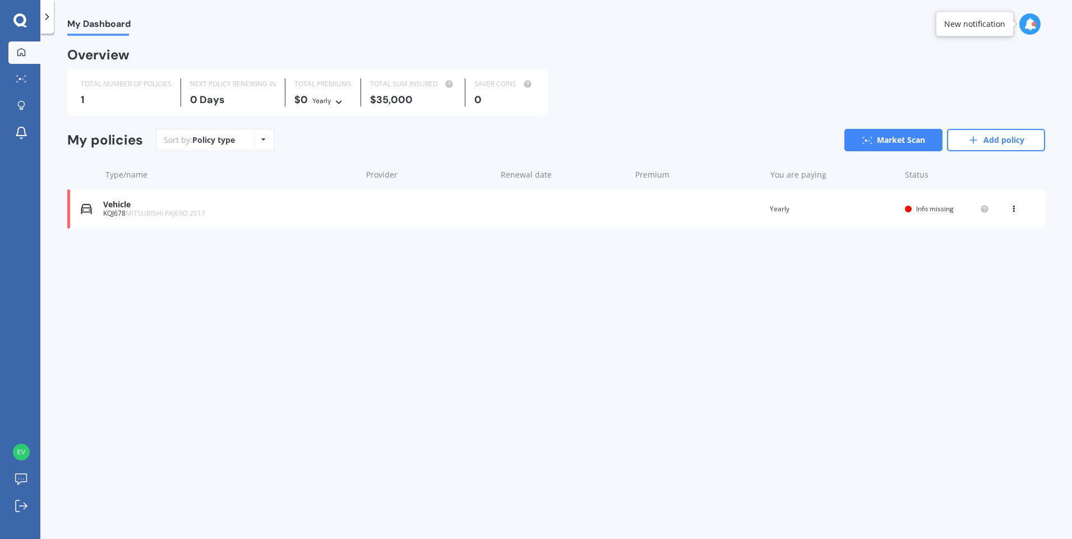
click at [18, 20] on icon at bounding box center [19, 20] width 13 height 15
click at [20, 18] on icon at bounding box center [19, 20] width 13 height 15
click at [47, 16] on polyline at bounding box center [47, 17] width 3 height 6
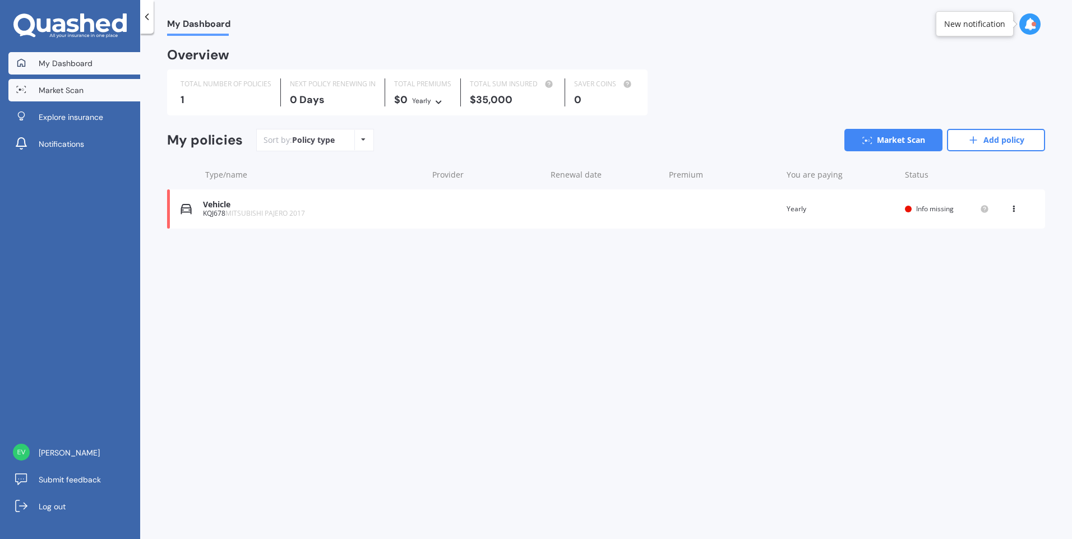
click at [73, 93] on span "Market Scan" at bounding box center [61, 90] width 45 height 11
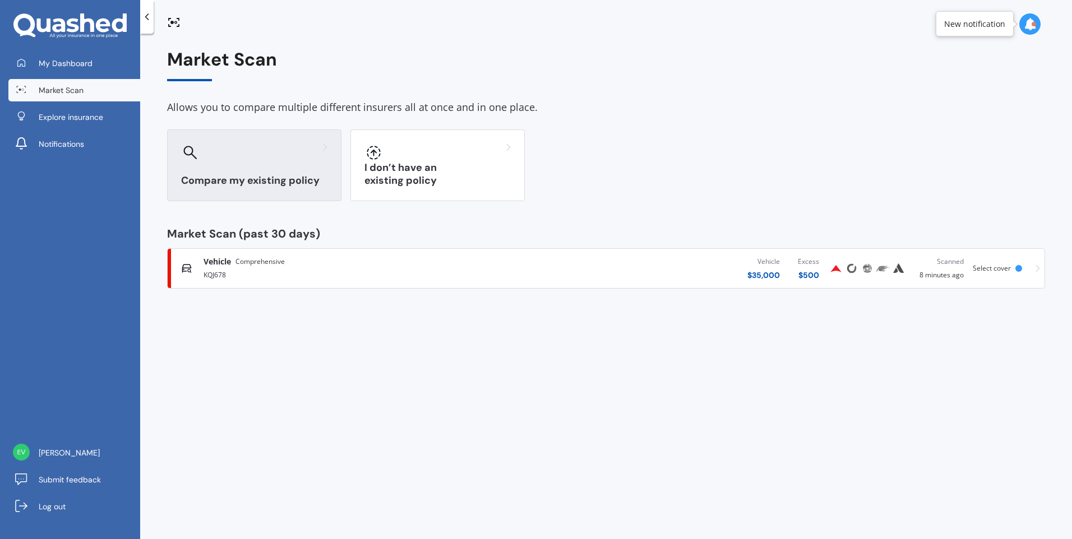
click at [282, 165] on div "Compare my existing policy" at bounding box center [254, 165] width 174 height 72
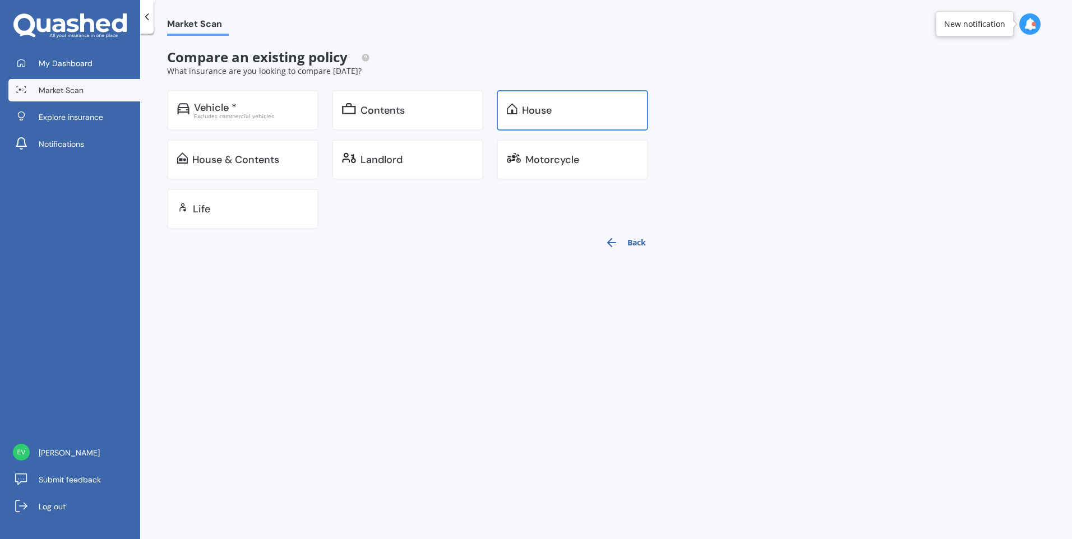
click at [582, 115] on div "House" at bounding box center [580, 110] width 116 height 11
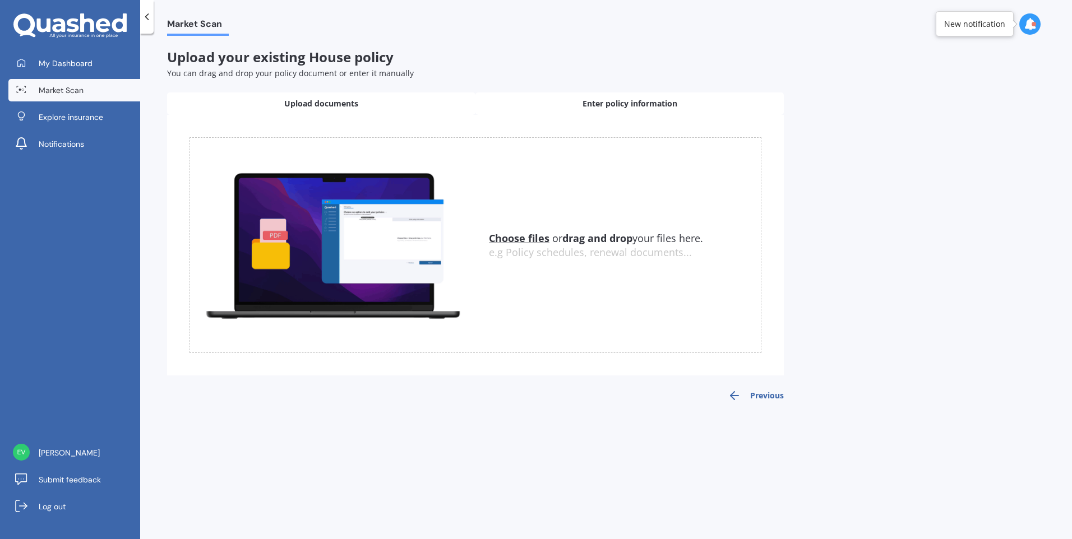
click at [595, 106] on span "Enter policy information" at bounding box center [629, 103] width 95 height 11
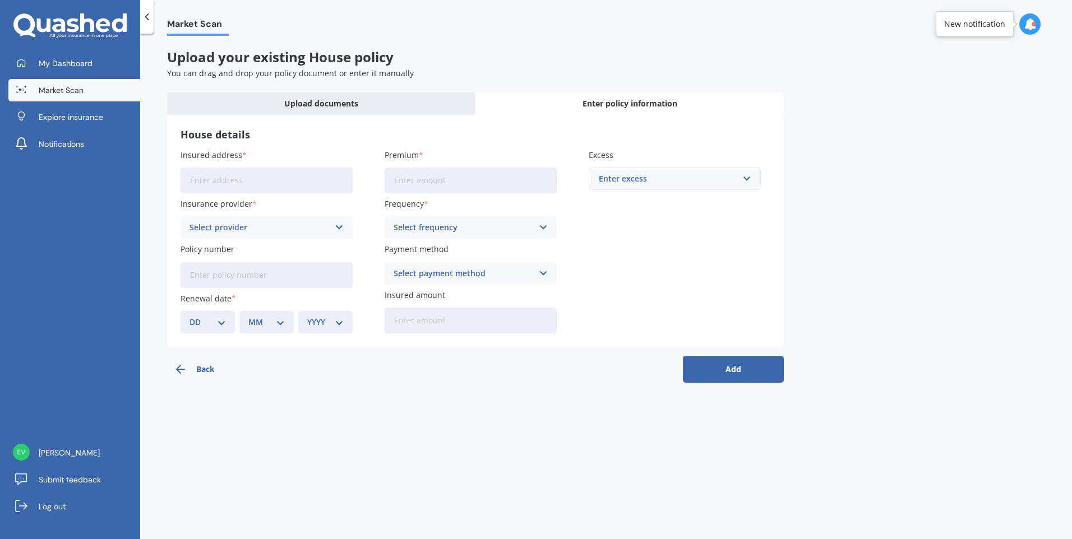
click at [206, 181] on input "Insured address" at bounding box center [267, 181] width 172 height 26
type input "[STREET_ADDRESS][PERSON_NAME]"
click at [280, 225] on div "Select provider" at bounding box center [259, 227] width 140 height 12
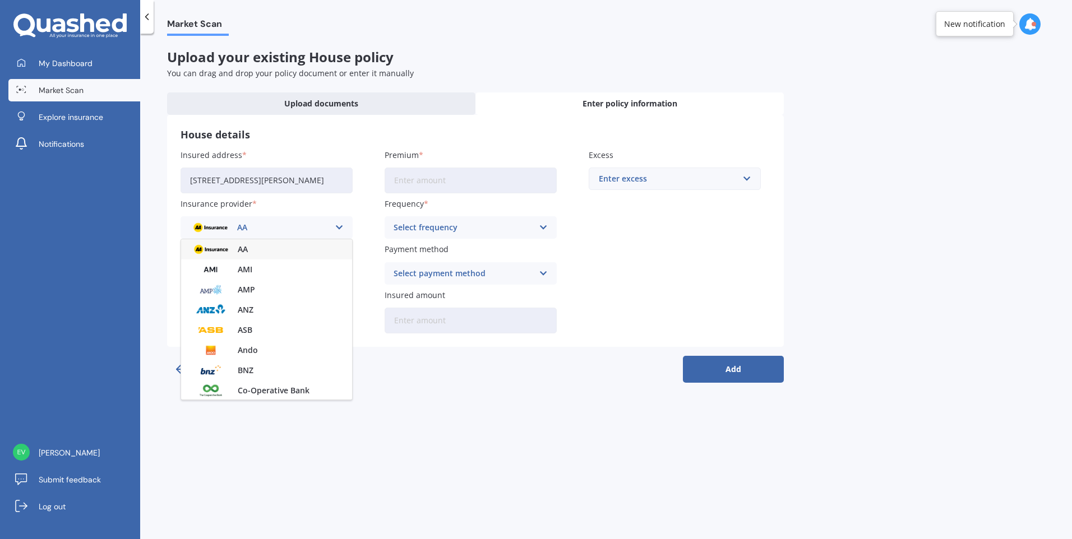
scroll to position [304, 0]
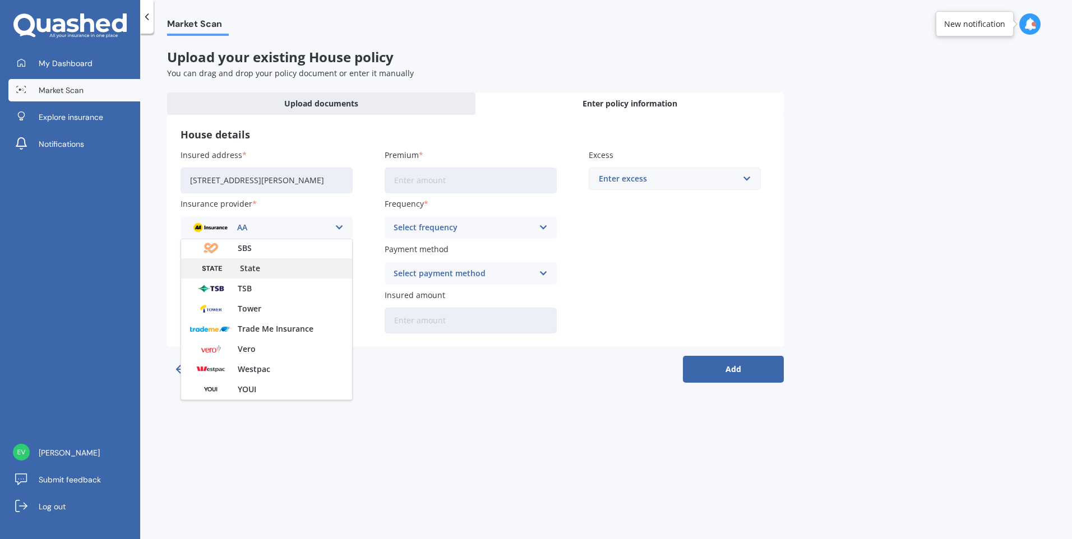
click at [248, 265] on span "State" at bounding box center [250, 269] width 20 height 8
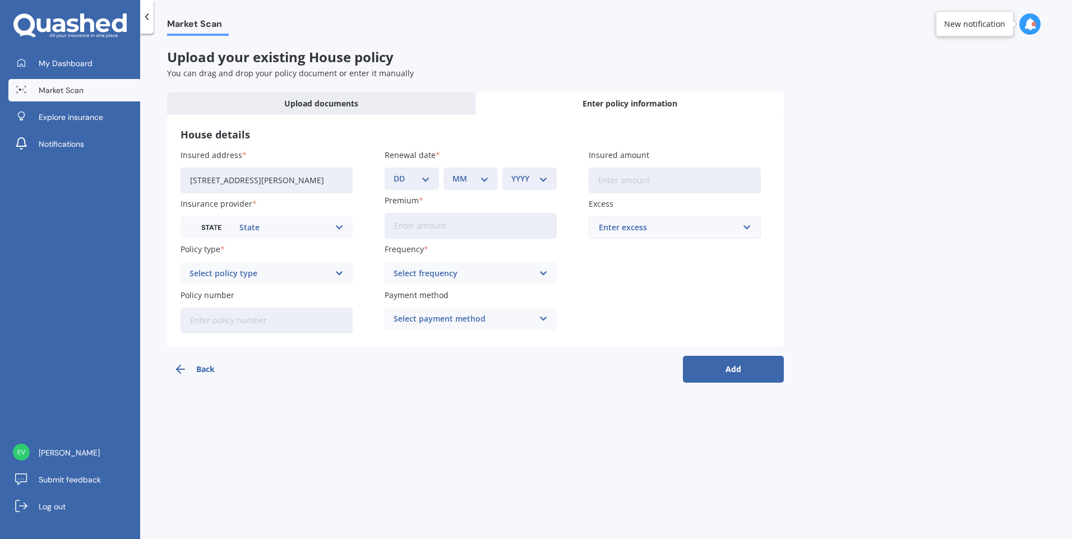
click at [401, 183] on select "DD 01 02 03 04 05 06 07 08 09 10 11 12 13 14 15 16 17 18 19 20 21 22 23 24 25 2…" at bounding box center [412, 179] width 36 height 12
select select "01"
click at [394, 173] on select "DD 01 02 03 04 05 06 07 08 09 10 11 12 13 14 15 16 17 18 19 20 21 22 23 24 25 2…" at bounding box center [412, 179] width 36 height 12
click at [450, 184] on div "MM 01 02 03 04 05 06 07 08 09 10 11 12" at bounding box center [470, 179] width 54 height 22
click at [484, 174] on select "MM 01 02 03 04 05 06 07 08 09 10 11 12" at bounding box center [470, 179] width 36 height 12
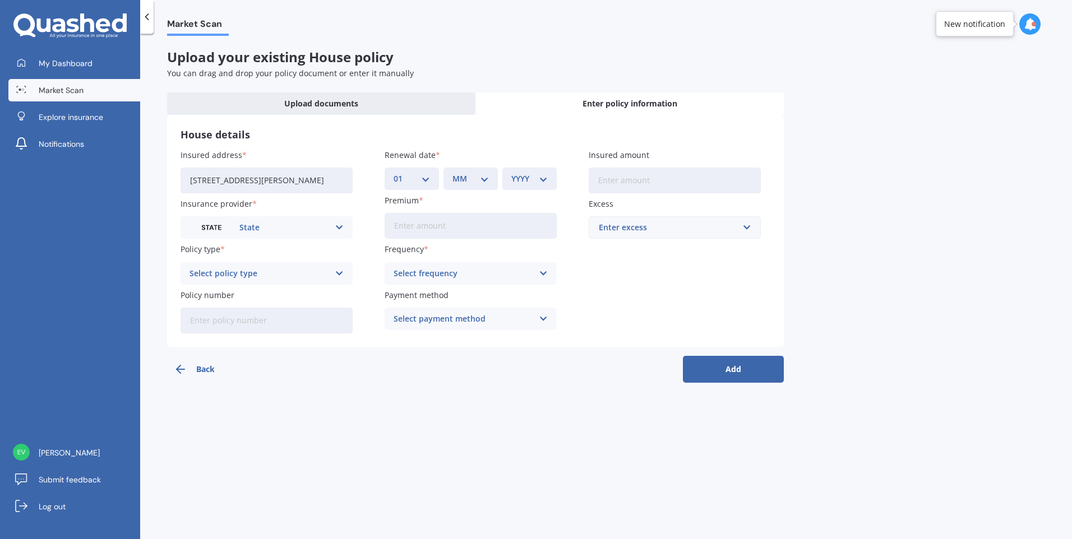
select select "02"
click at [452, 173] on select "MM 01 02 03 04 05 06 07 08 09 10 11 12" at bounding box center [470, 179] width 36 height 12
click at [529, 180] on select "YYYY 2027 2026 2025 2024 2023 2022 2021 2020 2019 2018 2017 2016 2015 2014 2013…" at bounding box center [529, 179] width 36 height 12
select select "2026"
click at [511, 173] on select "YYYY 2027 2026 2025 2024 2023 2022 2021 2020 2019 2018 2017 2016 2015 2014 2013…" at bounding box center [529, 179] width 36 height 12
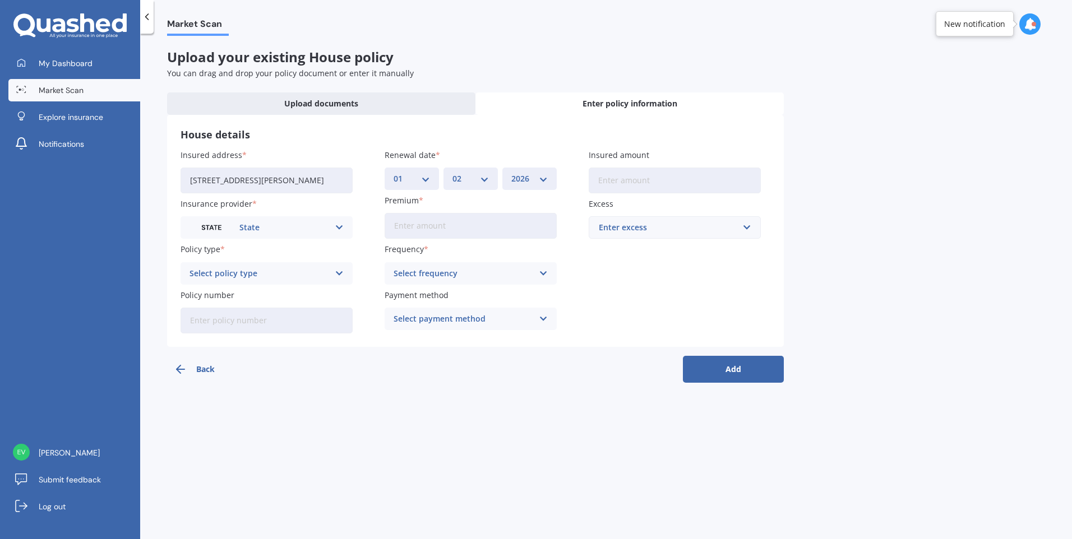
click at [244, 276] on div "Select policy type" at bounding box center [259, 273] width 140 height 12
click at [235, 318] on span "Home Comprehensive" at bounding box center [232, 316] width 85 height 8
click at [422, 278] on div "Select frequency" at bounding box center [464, 273] width 140 height 12
click at [404, 297] on span "Yearly" at bounding box center [406, 295] width 24 height 8
click at [638, 183] on input "Insured amount" at bounding box center [675, 181] width 172 height 26
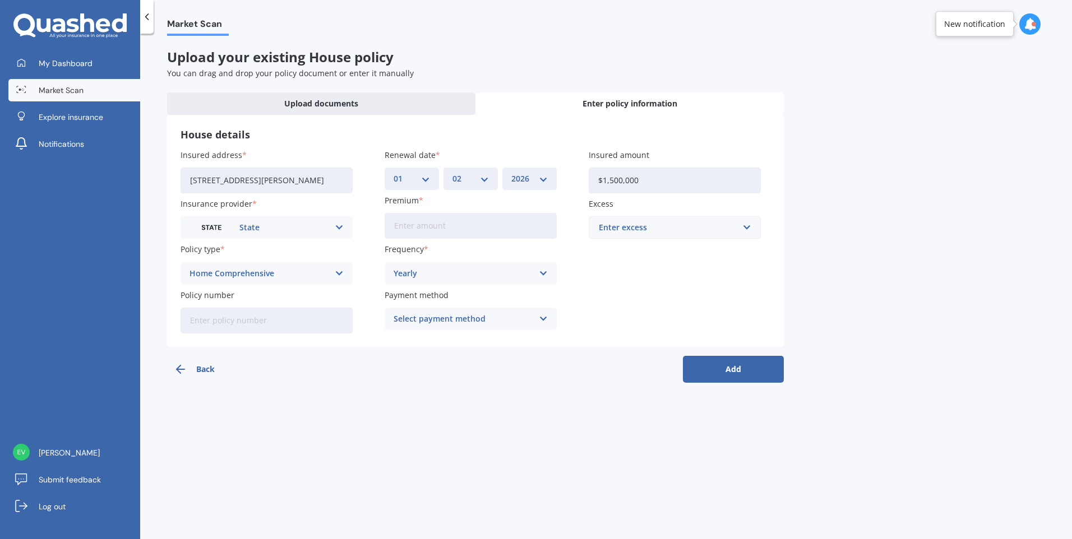
type input "$1,500,000"
click at [637, 229] on div "Enter excess" at bounding box center [668, 227] width 138 height 12
click at [610, 307] on span "$750" at bounding box center [607, 311] width 18 height 8
click at [701, 373] on button "Add" at bounding box center [733, 369] width 101 height 27
type input "$4,000.00"
